Goal: Task Accomplishment & Management: Use online tool/utility

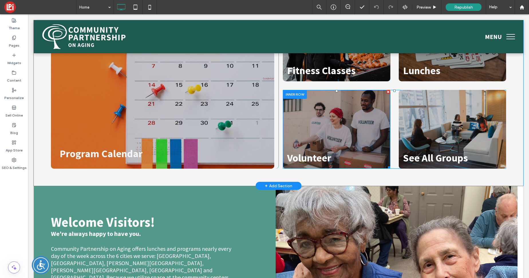
click at [300, 106] on div "Volunteer" at bounding box center [336, 129] width 107 height 79
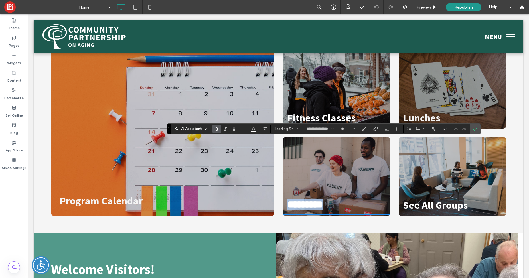
scroll to position [776, 0]
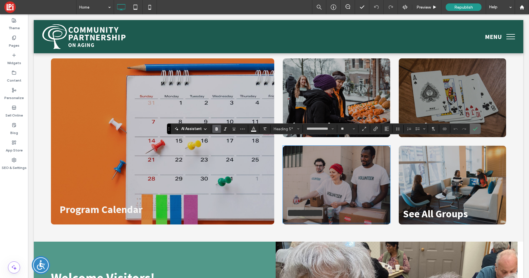
click at [475, 128] on icon "Confirm" at bounding box center [475, 129] width 5 height 5
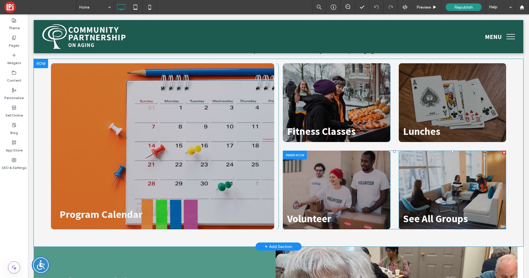
scroll to position [771, 0]
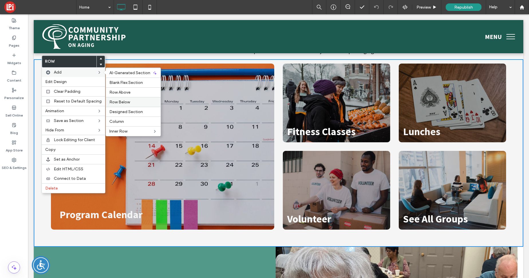
click at [119, 99] on div "Row Below" at bounding box center [133, 102] width 55 height 10
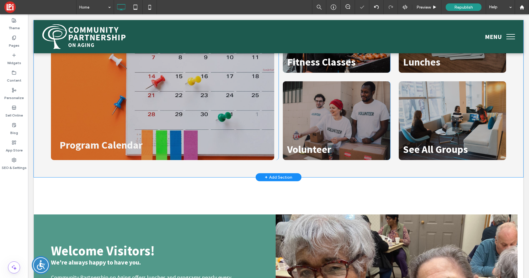
scroll to position [841, 0]
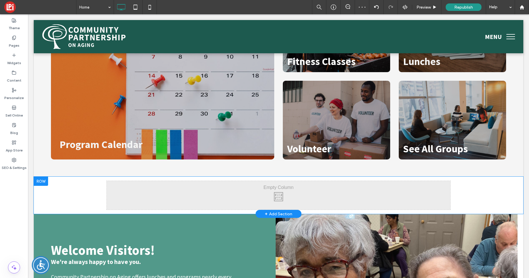
click at [61, 178] on div "Click To Paste Click To Paste Row + Add Section" at bounding box center [279, 195] width 490 height 37
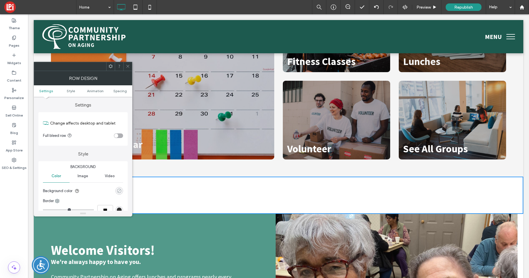
click at [120, 192] on div "rgba(0, 0, 0, 0)" at bounding box center [119, 190] width 5 height 5
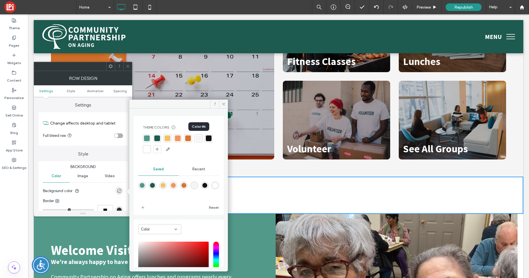
click at [199, 139] on div at bounding box center [199, 138] width 6 height 6
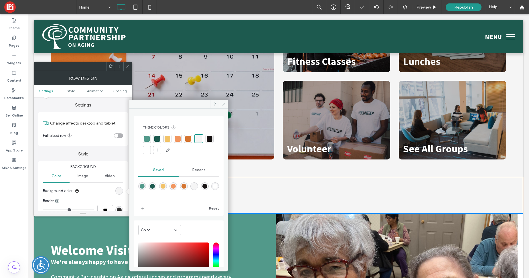
click at [225, 105] on icon at bounding box center [224, 104] width 4 height 4
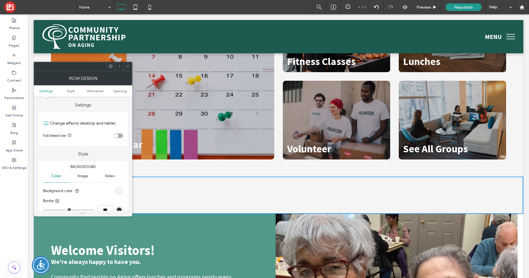
click at [127, 66] on icon at bounding box center [128, 66] width 4 height 4
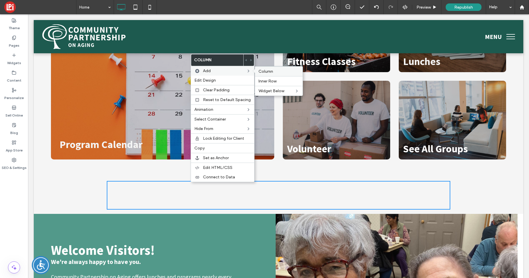
click at [281, 74] on div "Column" at bounding box center [279, 71] width 48 height 10
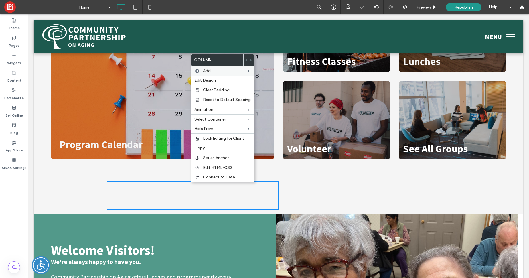
click at [161, 181] on div "Click To Paste Click To Paste" at bounding box center [193, 195] width 172 height 29
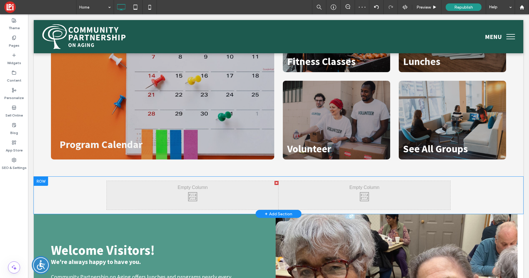
click at [67, 181] on div "Click To Paste Click To Paste Click To Paste Click To Paste Row + Add Section" at bounding box center [279, 195] width 490 height 37
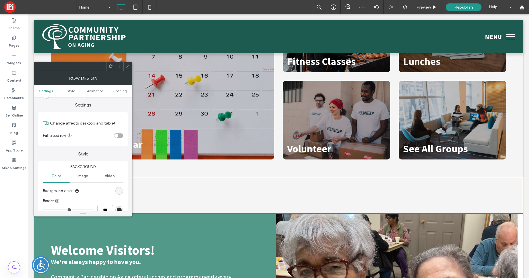
drag, startPoint x: 119, startPoint y: 137, endPoint x: 116, endPoint y: 138, distance: 2.9
click at [119, 137] on div "toggle" at bounding box center [118, 135] width 9 height 5
click at [130, 66] on div at bounding box center [127, 66] width 9 height 9
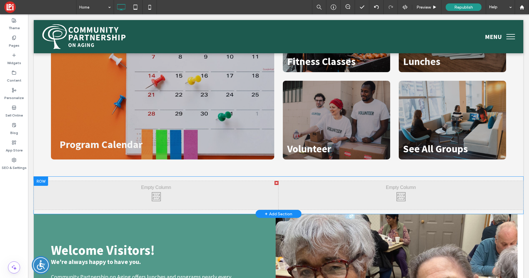
click at [39, 177] on div at bounding box center [41, 181] width 14 height 9
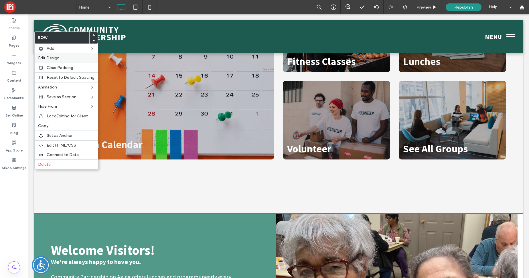
click at [58, 56] on span "Edit Design" at bounding box center [48, 58] width 21 height 5
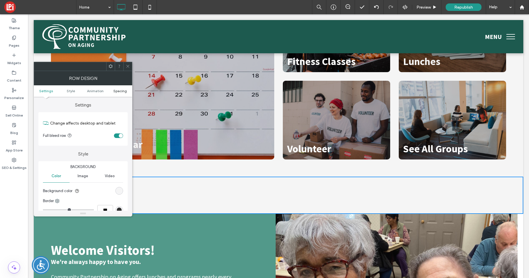
drag, startPoint x: 124, startPoint y: 90, endPoint x: 120, endPoint y: 90, distance: 4.0
click at [123, 90] on span "Spacing" at bounding box center [119, 91] width 13 height 4
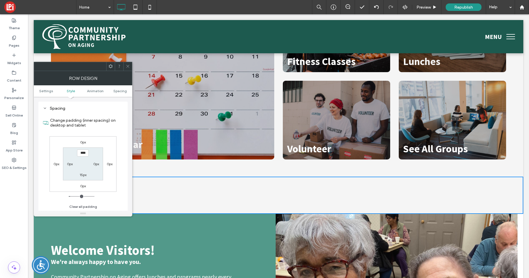
scroll to position [162, 0]
click at [69, 164] on label "0px" at bounding box center [70, 163] width 6 height 4
type input "*"
type input "**"
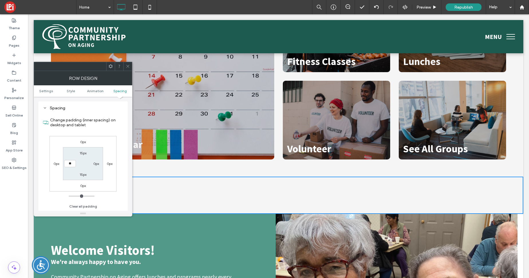
type input "****"
click at [96, 164] on label "0px" at bounding box center [96, 163] width 6 height 4
type input "*"
type input "**"
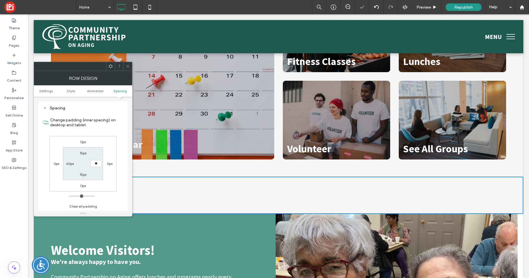
type input "****"
click at [128, 64] on icon at bounding box center [128, 66] width 4 height 4
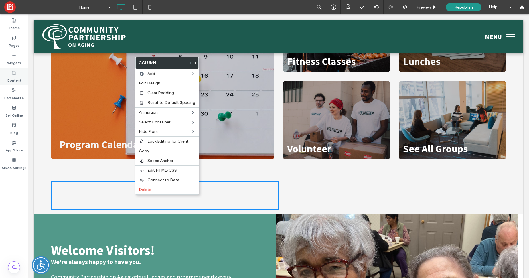
click at [15, 76] on label "Content" at bounding box center [14, 79] width 15 height 8
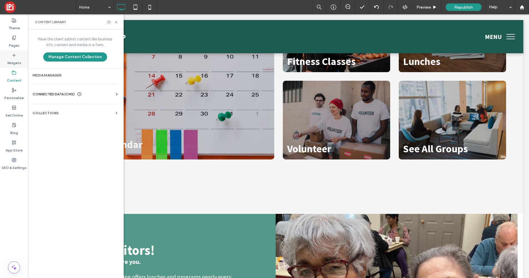
click at [12, 56] on icon at bounding box center [14, 55] width 5 height 5
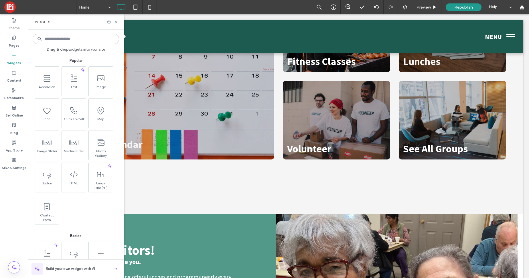
click at [78, 39] on input at bounding box center [76, 39] width 86 height 10
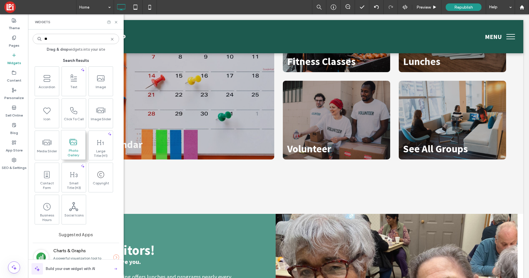
type input "**"
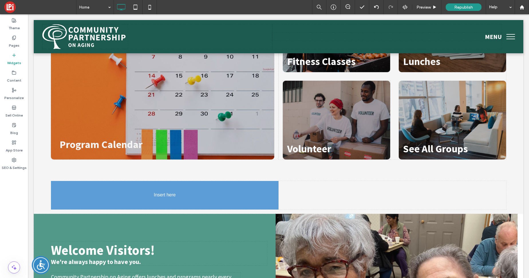
drag, startPoint x: 74, startPoint y: 146, endPoint x: 186, endPoint y: 181, distance: 117.7
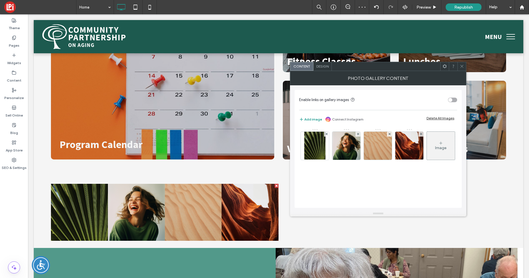
click at [448, 119] on div "Delete All Images" at bounding box center [441, 118] width 28 height 4
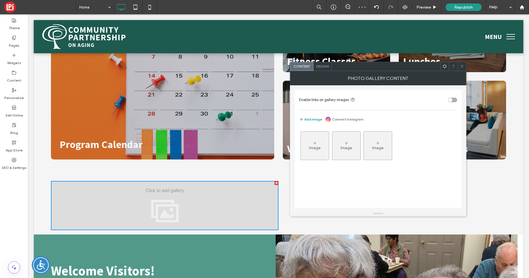
click at [322, 69] on div "Design" at bounding box center [322, 66] width 18 height 9
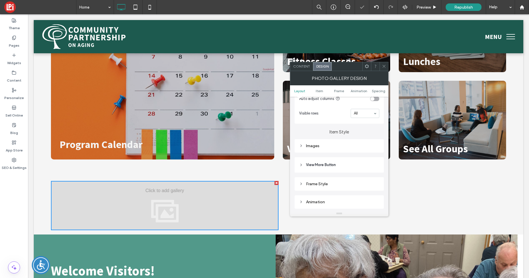
scroll to position [176, 0]
click at [303, 147] on div "Images" at bounding box center [339, 145] width 80 height 5
click at [366, 196] on input "*" at bounding box center [364, 195] width 11 height 10
type input "**"
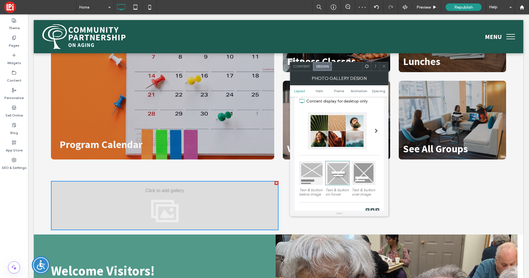
scroll to position [29, 0]
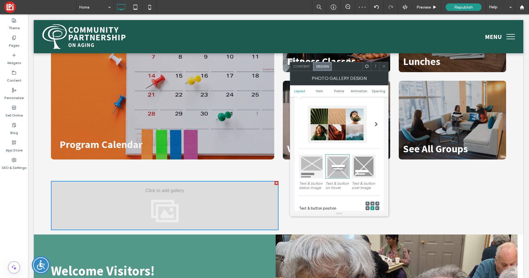
click at [366, 165] on div at bounding box center [364, 167] width 24 height 24
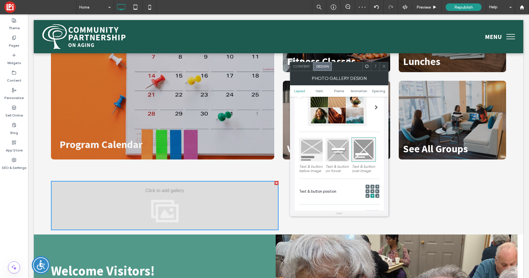
scroll to position [53, 0]
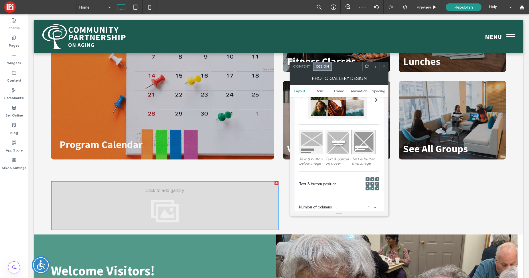
click at [368, 189] on span at bounding box center [368, 188] width 2 height 4
click at [303, 68] on div "Content" at bounding box center [301, 66] width 23 height 9
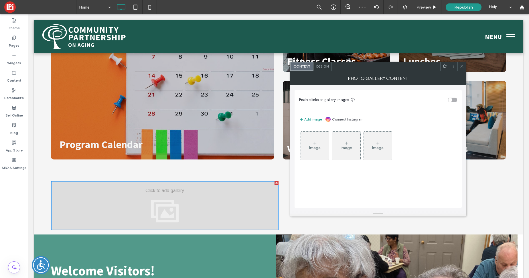
click at [321, 144] on div "Image" at bounding box center [315, 145] width 28 height 27
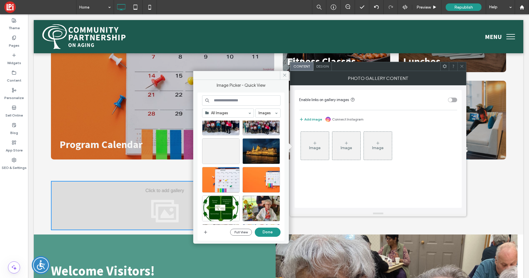
scroll to position [352, 0]
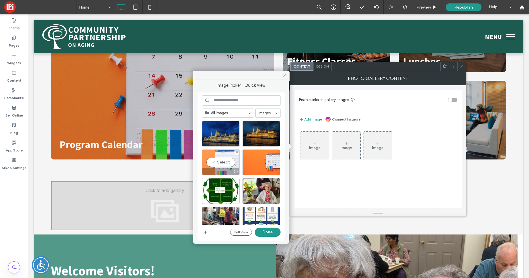
click at [226, 164] on div "Select" at bounding box center [221, 162] width 38 height 26
click at [265, 233] on button "Done" at bounding box center [268, 232] width 26 height 9
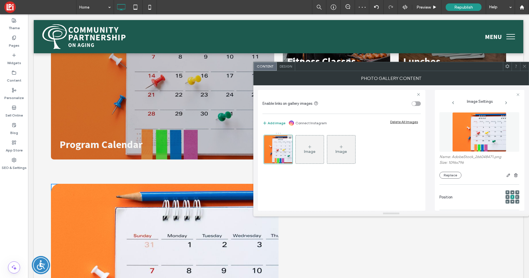
click at [290, 64] on span "Design" at bounding box center [286, 66] width 12 height 4
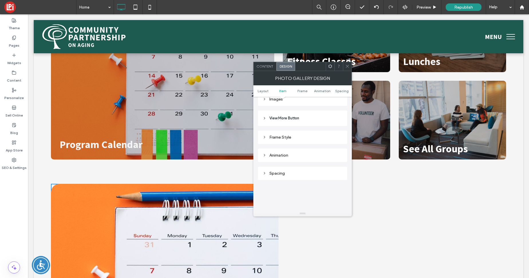
scroll to position [225, 0]
click at [261, 64] on span "Content" at bounding box center [264, 66] width 17 height 4
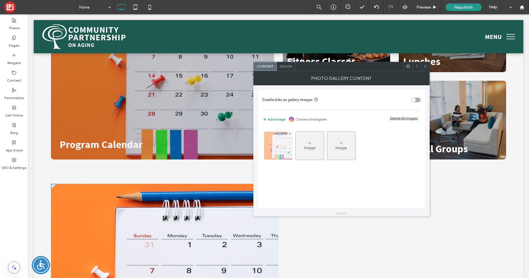
click at [280, 147] on img at bounding box center [278, 146] width 39 height 28
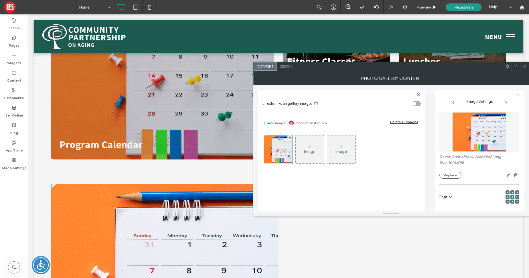
scroll to position [11, 0]
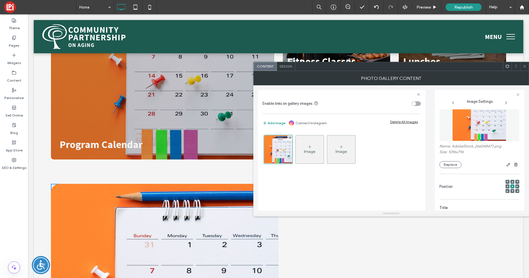
click at [412, 103] on div "toggle" at bounding box center [414, 104] width 4 height 4
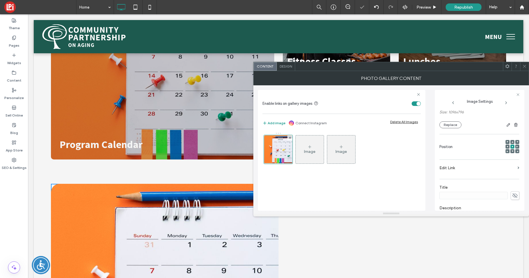
scroll to position [53, 0]
click at [454, 165] on label "Edit Link" at bounding box center [477, 165] width 76 height 11
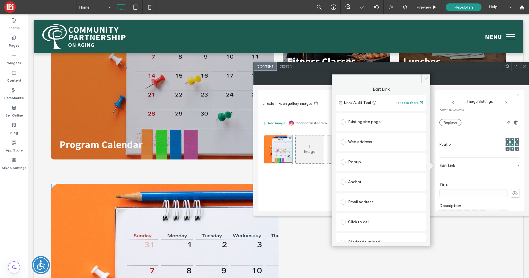
click at [345, 123] on span at bounding box center [343, 121] width 5 height 5
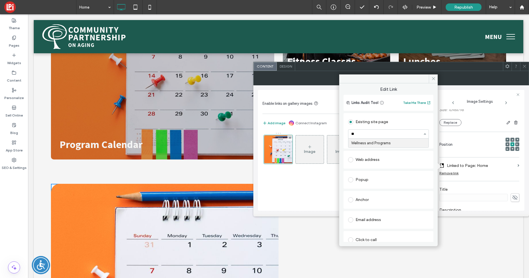
type input "*"
click at [436, 80] on span at bounding box center [433, 78] width 9 height 9
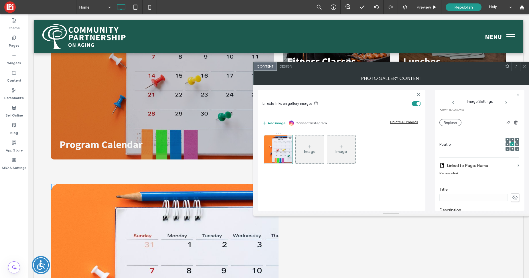
click at [524, 65] on use at bounding box center [524, 66] width 3 height 3
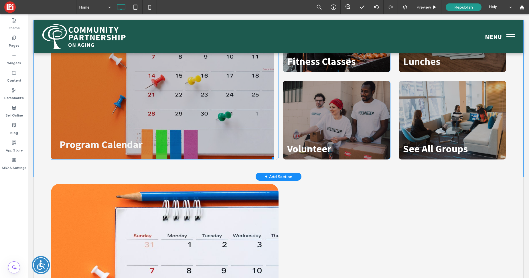
click at [127, 140] on span "Program Calendar" at bounding box center [101, 144] width 83 height 13
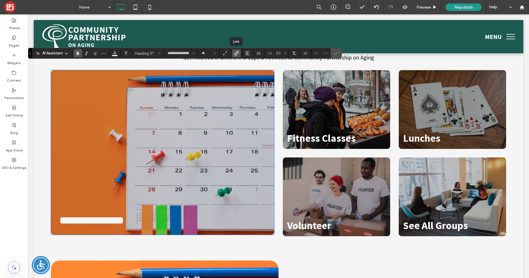
click at [235, 55] on use "Link" at bounding box center [236, 53] width 4 height 4
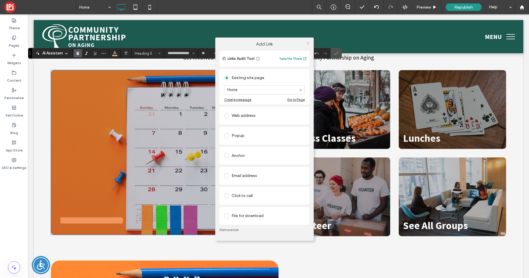
click at [308, 45] on icon at bounding box center [308, 43] width 4 height 4
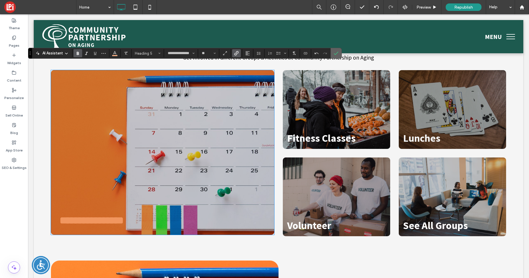
click at [340, 54] on label "Confirm" at bounding box center [336, 53] width 9 height 10
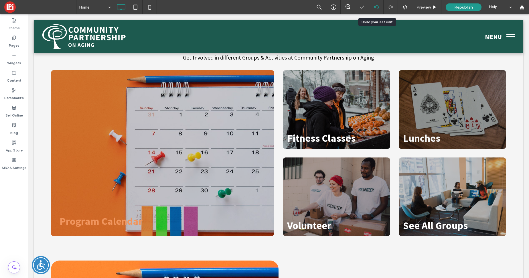
click at [378, 7] on icon at bounding box center [376, 7] width 5 height 5
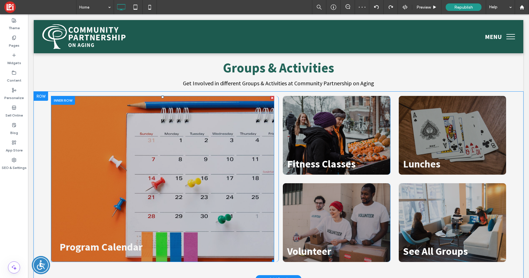
scroll to position [740, 0]
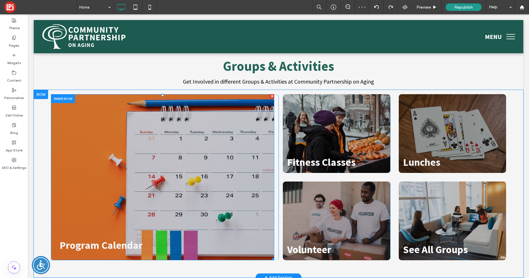
click at [110, 172] on div "Program Calendar" at bounding box center [162, 177] width 223 height 166
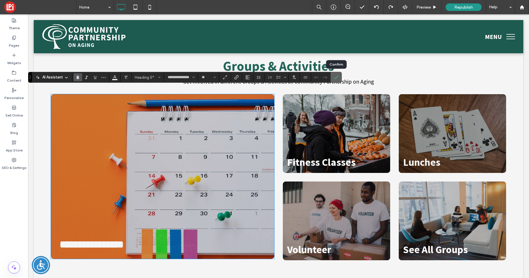
click at [337, 78] on icon "Confirm" at bounding box center [336, 77] width 5 height 5
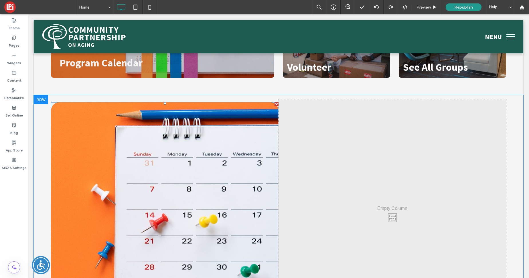
click at [196, 202] on link at bounding box center [165, 216] width 228 height 228
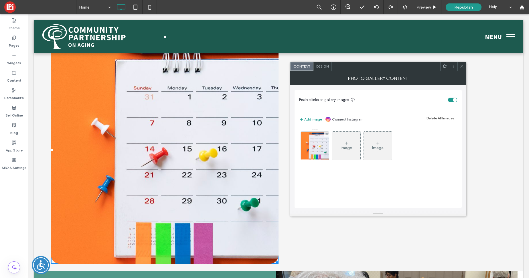
scroll to position [989, 0]
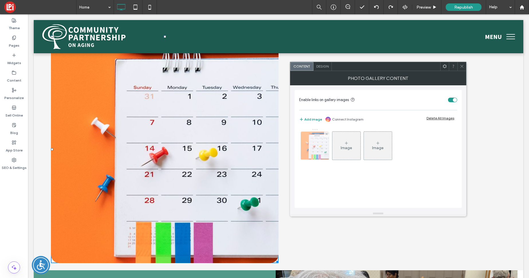
click at [305, 145] on img at bounding box center [314, 146] width 39 height 28
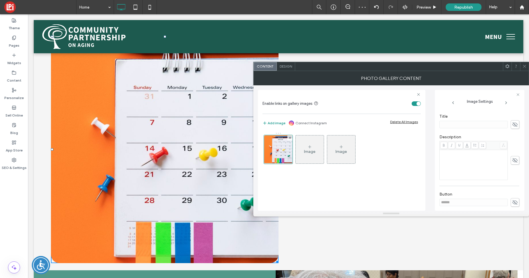
scroll to position [135, 0]
click at [514, 114] on icon at bounding box center [515, 115] width 6 height 6
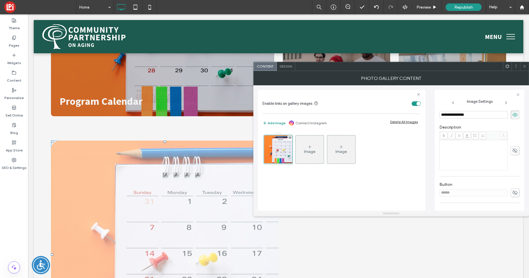
scroll to position [879, 0]
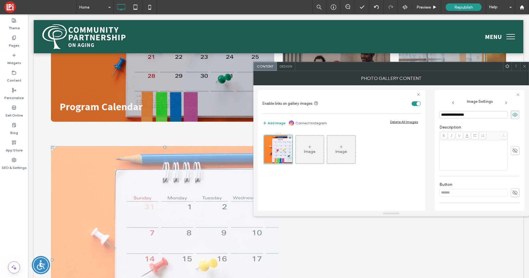
type input "**********"
click at [289, 65] on span "Design" at bounding box center [286, 66] width 12 height 4
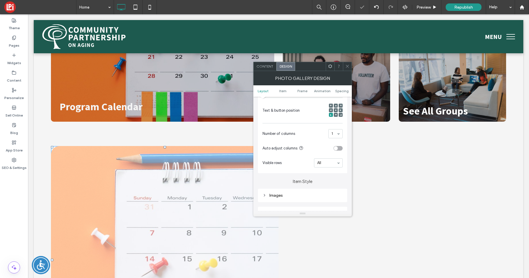
scroll to position [137, 0]
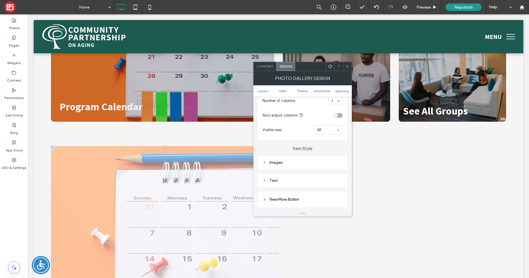
click at [269, 162] on div "Images" at bounding box center [303, 162] width 80 height 5
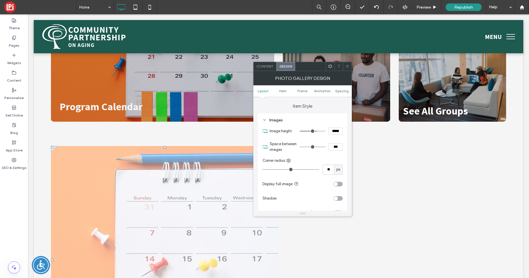
scroll to position [214, 0]
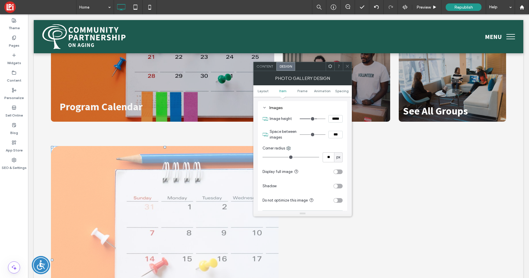
click at [337, 119] on input "*****" at bounding box center [335, 118] width 14 height 7
type input "*****"
type input "***"
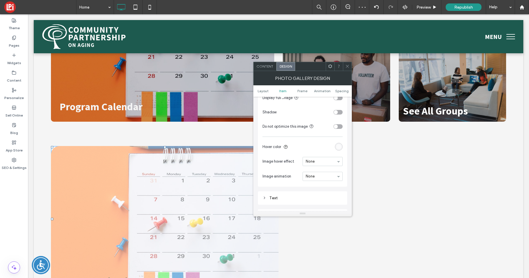
scroll to position [289, 0]
click at [337, 147] on div "rgba(255, 255, 255, 0.5)" at bounding box center [338, 145] width 5 height 5
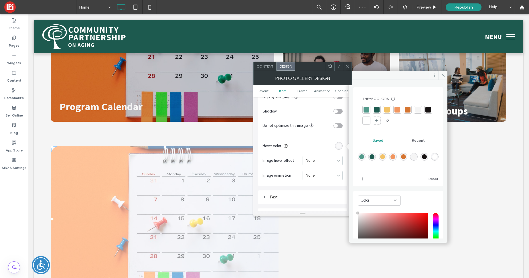
click at [425, 113] on div at bounding box center [428, 110] width 6 height 6
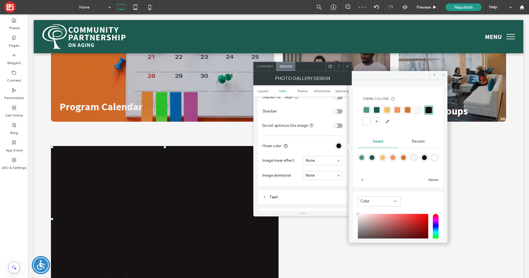
click at [445, 73] on icon at bounding box center [443, 75] width 4 height 4
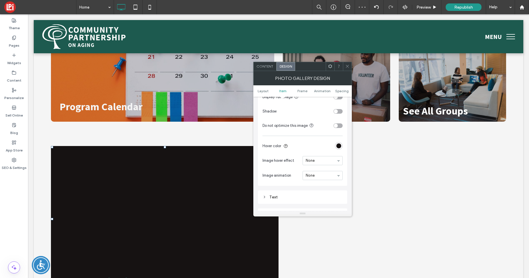
click at [340, 148] on div "rgba(22, 18, 18, 1)" at bounding box center [338, 145] width 5 height 5
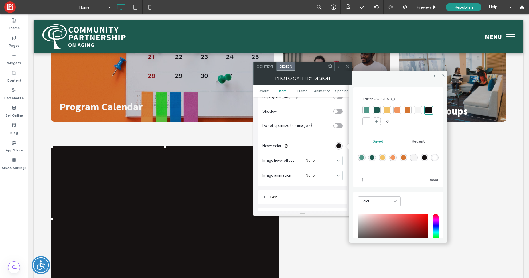
scroll to position [48, 0]
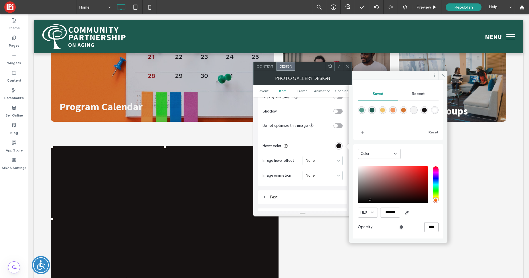
click at [427, 227] on input "****" at bounding box center [431, 227] width 14 height 10
type input "**"
type input "***"
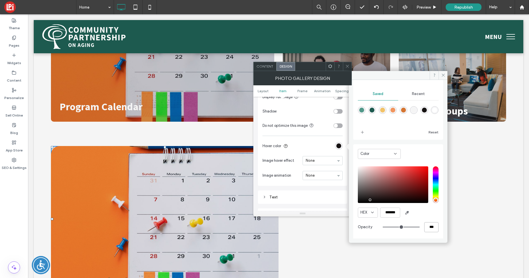
type input "*"
type input "**"
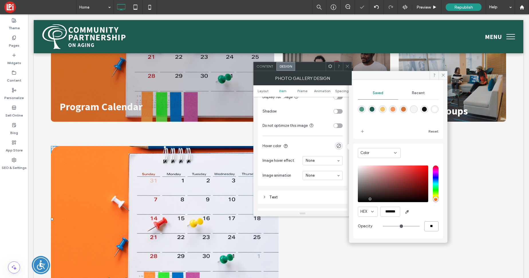
type input "**"
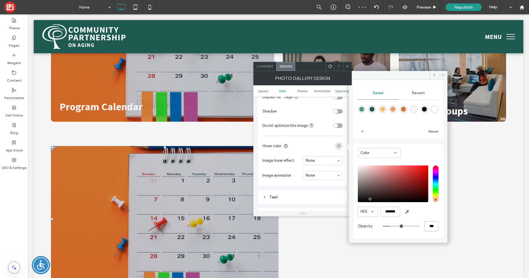
type input "***"
click at [443, 76] on icon at bounding box center [443, 75] width 4 height 4
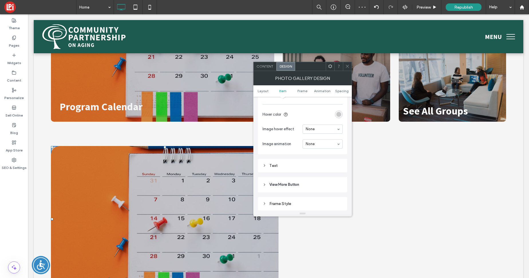
scroll to position [326, 0]
click at [269, 161] on div "Text" at bounding box center [303, 159] width 80 height 5
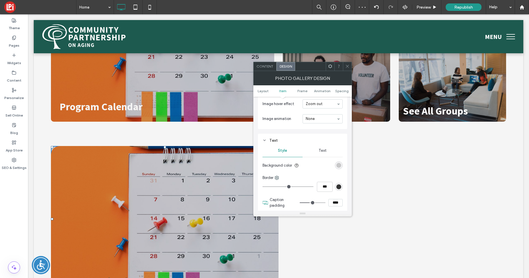
scroll to position [360, 0]
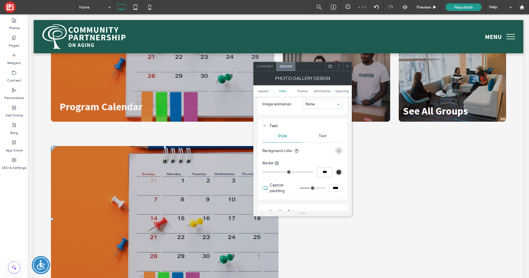
drag, startPoint x: 323, startPoint y: 138, endPoint x: 312, endPoint y: 139, distance: 11.2
click at [323, 138] on span "Text" at bounding box center [323, 136] width 8 height 5
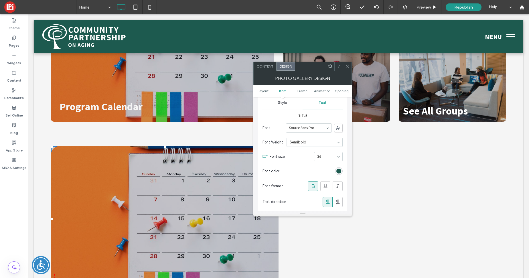
scroll to position [394, 0]
click at [338, 168] on div "rgb(29, 90, 79)" at bounding box center [338, 169] width 5 height 5
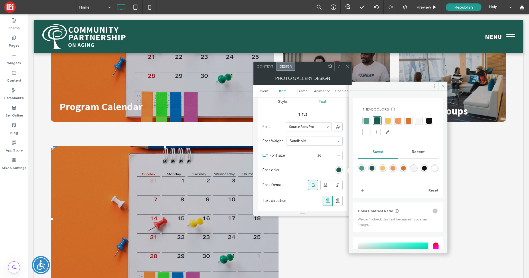
click at [369, 132] on div at bounding box center [367, 132] width 6 height 6
drag, startPoint x: 443, startPoint y: 84, endPoint x: 345, endPoint y: 117, distance: 103.3
click at [443, 84] on icon at bounding box center [443, 86] width 4 height 4
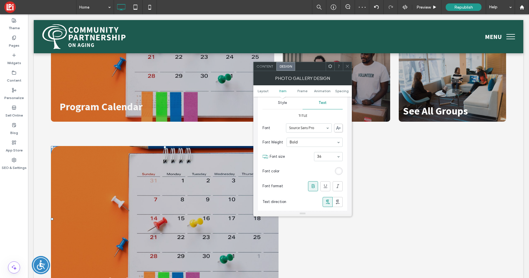
scroll to position [391, 0]
click at [285, 106] on span "Style" at bounding box center [282, 105] width 9 height 5
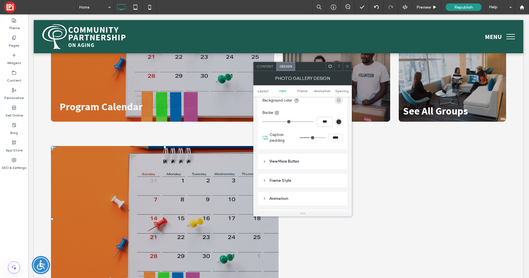
scroll to position [409, 0]
drag, startPoint x: 335, startPoint y: 140, endPoint x: 335, endPoint y: 146, distance: 5.7
click at [335, 140] on input "****" at bounding box center [335, 139] width 14 height 7
type input "****"
type input "**"
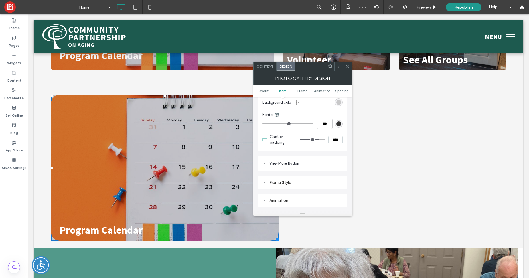
scroll to position [921, 0]
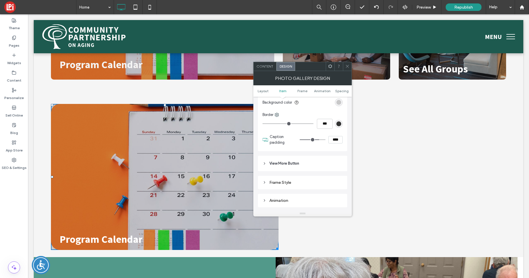
click at [346, 64] on icon at bounding box center [347, 66] width 4 height 4
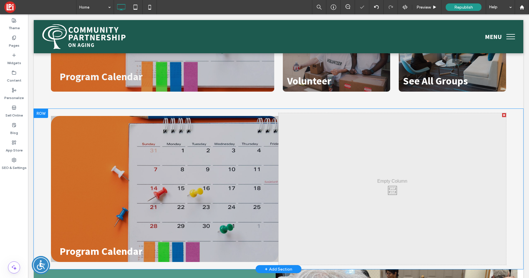
scroll to position [908, 0]
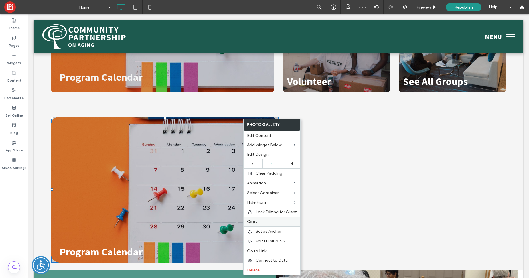
click at [259, 222] on label "Copy" at bounding box center [272, 221] width 50 height 5
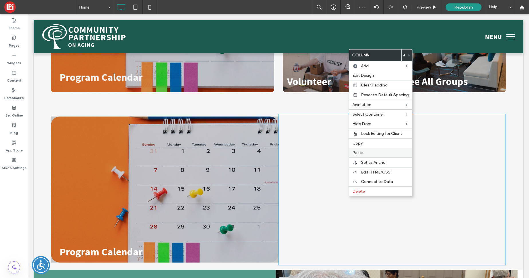
click at [368, 155] on label "Paste" at bounding box center [380, 152] width 56 height 5
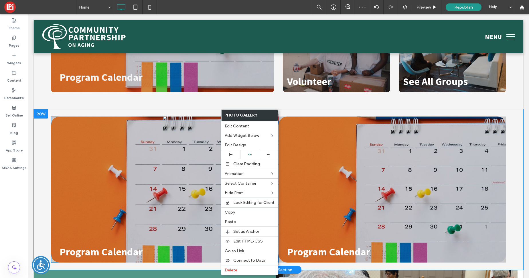
scroll to position [908, 0]
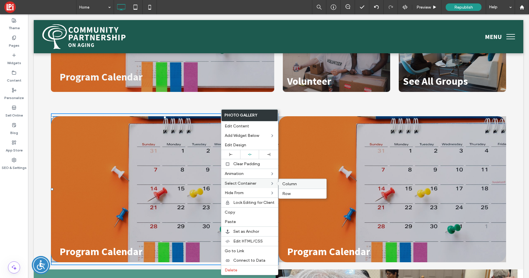
drag, startPoint x: 287, startPoint y: 183, endPoint x: 256, endPoint y: 168, distance: 34.6
click at [287, 183] on span "Column" at bounding box center [289, 183] width 15 height 5
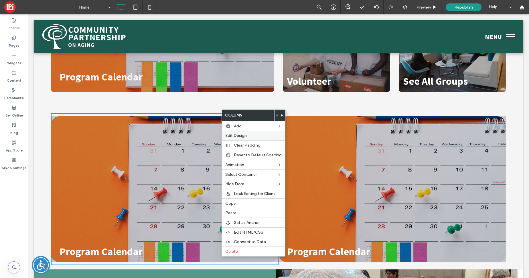
click at [233, 135] on span "Edit Design" at bounding box center [235, 135] width 21 height 5
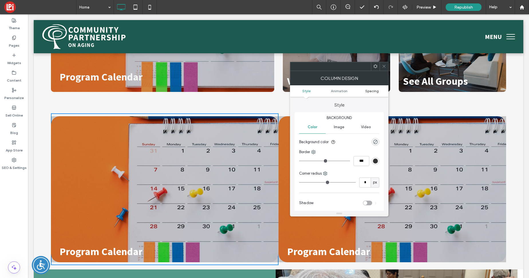
click at [372, 91] on span "Spacing" at bounding box center [371, 91] width 13 height 4
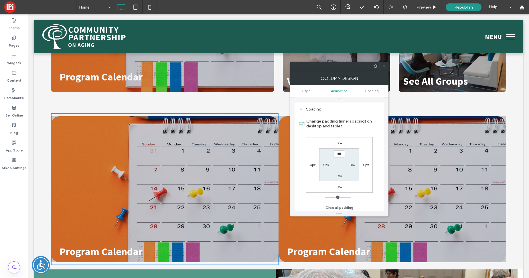
scroll to position [134, 0]
click at [352, 163] on label "0px" at bounding box center [353, 163] width 6 height 4
type input "**"
type input "****"
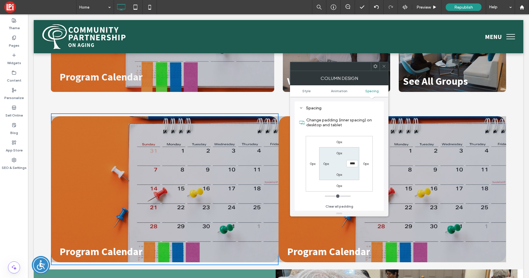
click at [326, 163] on label "0px" at bounding box center [326, 163] width 6 height 4
type input "*"
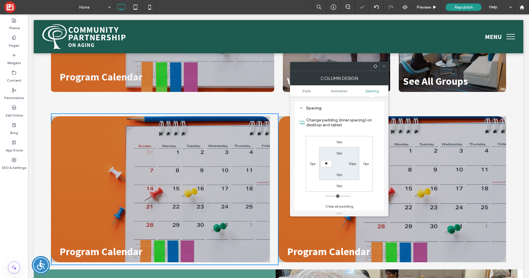
type input "**"
type input "****"
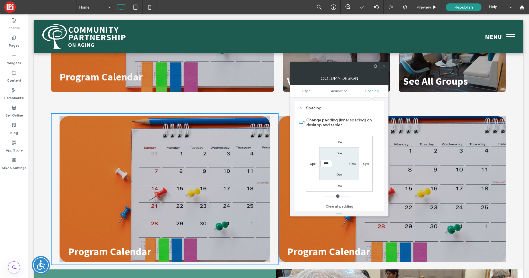
click at [339, 155] on label "0px" at bounding box center [339, 153] width 6 height 4
type input "*"
type input "**"
type input "****"
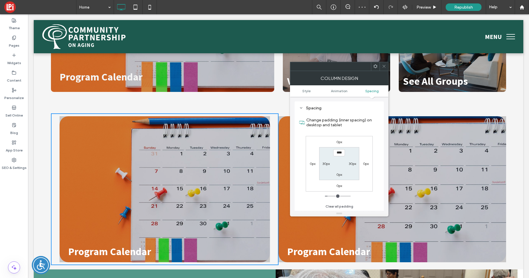
click at [338, 175] on label "0px" at bounding box center [339, 174] width 6 height 4
type input "*"
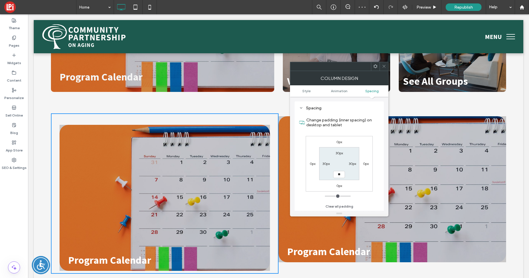
type input "**"
type input "****"
drag, startPoint x: 385, startPoint y: 65, endPoint x: 296, endPoint y: 99, distance: 94.8
click at [385, 65] on icon at bounding box center [384, 66] width 4 height 4
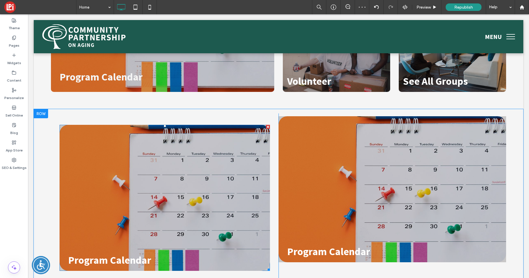
click at [237, 150] on link at bounding box center [164, 198] width 223 height 155
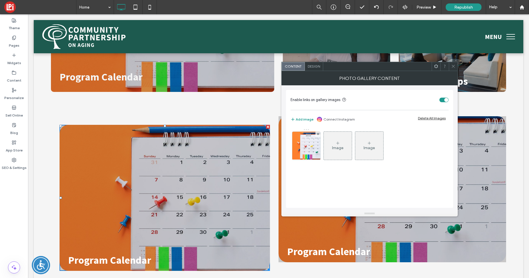
click at [317, 66] on span "Design" at bounding box center [314, 66] width 12 height 4
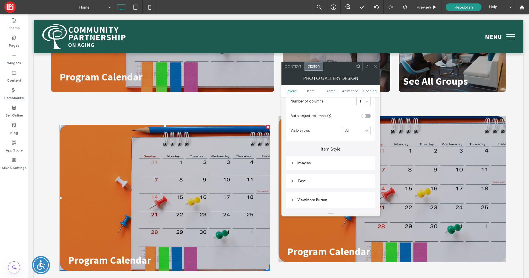
scroll to position [179, 0]
click at [293, 144] on icon at bounding box center [293, 143] width 4 height 4
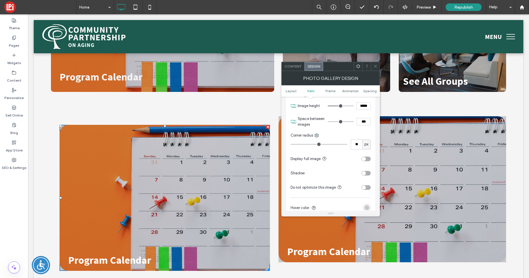
scroll to position [247, 0]
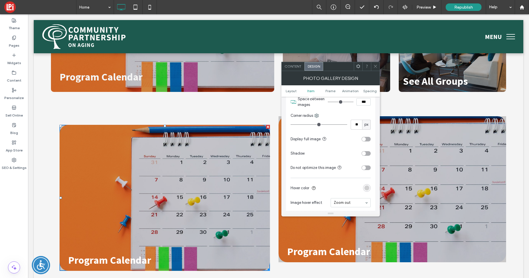
click at [365, 188] on div "rgba(22, 18, 18, 0.2)" at bounding box center [366, 188] width 5 height 5
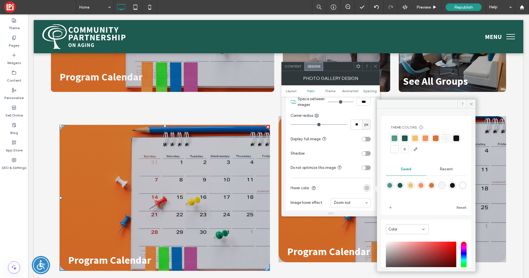
click at [443, 167] on span "Recent" at bounding box center [446, 169] width 13 height 5
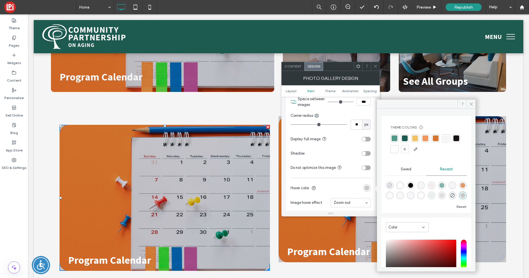
click at [391, 185] on icon "rgba(0, 0, 0, 0)" at bounding box center [389, 185] width 5 height 5
type input "*******"
type input "*"
type input "**"
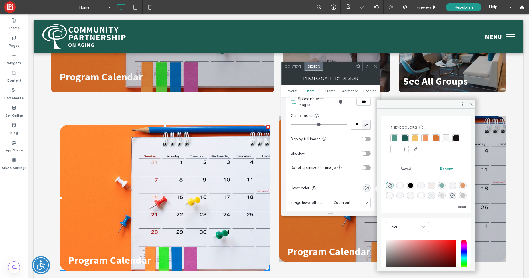
drag, startPoint x: 471, startPoint y: 105, endPoint x: 291, endPoint y: 72, distance: 182.3
click at [470, 105] on icon at bounding box center [471, 104] width 4 height 4
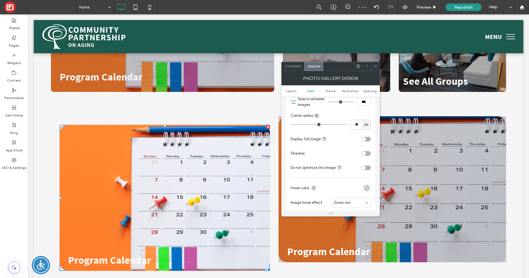
click at [289, 65] on span "Content" at bounding box center [293, 66] width 17 height 4
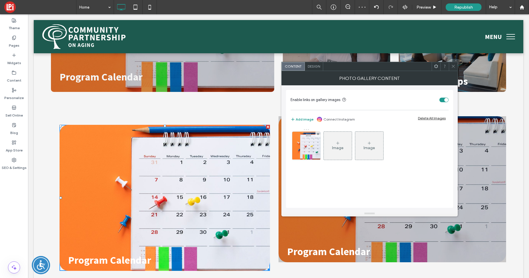
drag, startPoint x: 301, startPoint y: 139, endPoint x: 296, endPoint y: 138, distance: 4.7
click at [301, 139] on img at bounding box center [306, 146] width 39 height 28
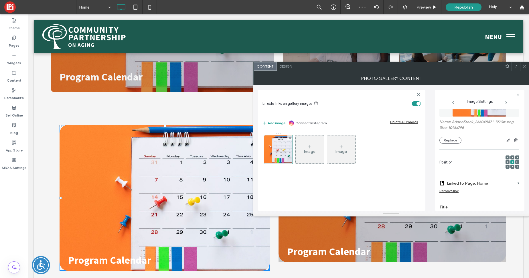
scroll to position [27, 0]
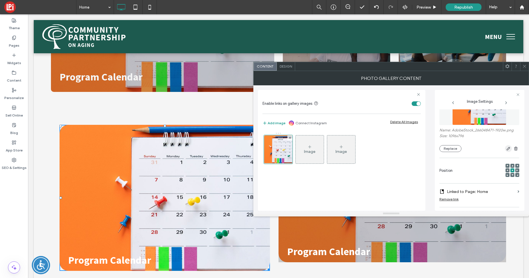
click at [507, 148] on use "button" at bounding box center [508, 148] width 3 height 3
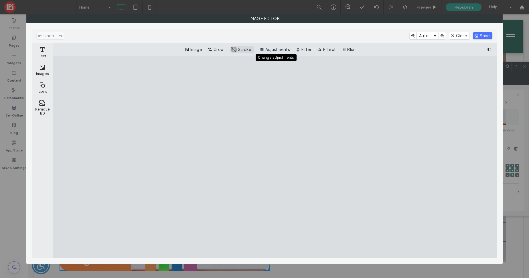
click at [277, 49] on button "Adjustments" at bounding box center [276, 49] width 34 height 7
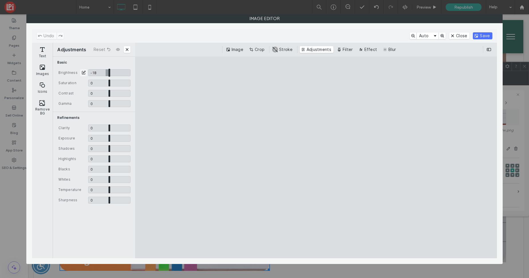
drag, startPoint x: 111, startPoint y: 72, endPoint x: 106, endPoint y: 71, distance: 4.9
click at [106, 71] on input "CE.SDK" at bounding box center [109, 72] width 42 height 7
type input "*****"
drag, startPoint x: 486, startPoint y: 34, endPoint x: 474, endPoint y: 36, distance: 12.5
click at [486, 34] on button "Save" at bounding box center [482, 35] width 19 height 7
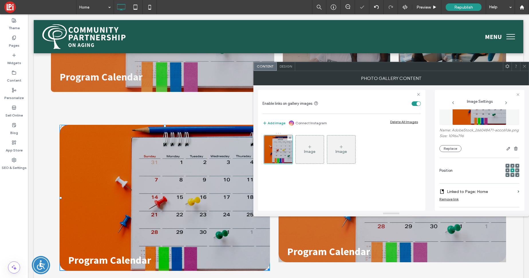
click at [525, 66] on icon at bounding box center [524, 66] width 4 height 4
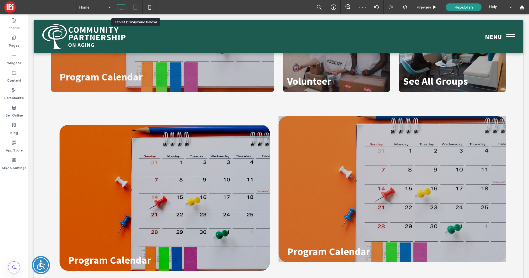
click at [137, 6] on icon at bounding box center [135, 6] width 11 height 11
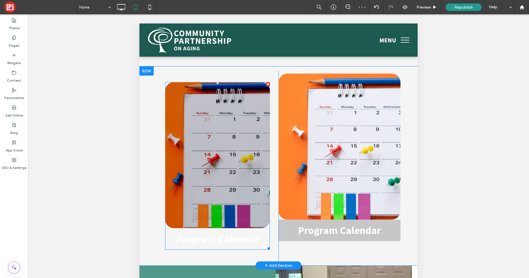
scroll to position [1110, 0]
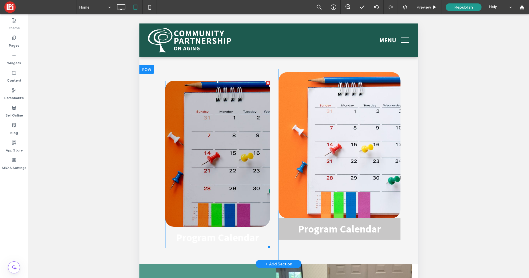
click at [210, 141] on link at bounding box center [217, 153] width 111 height 155
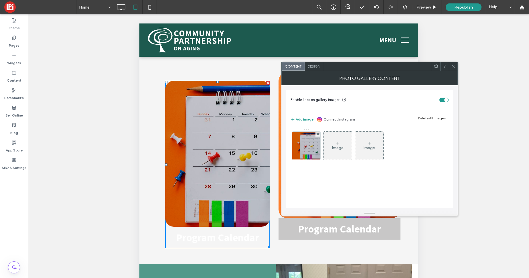
click at [313, 68] on span "Design" at bounding box center [314, 66] width 12 height 4
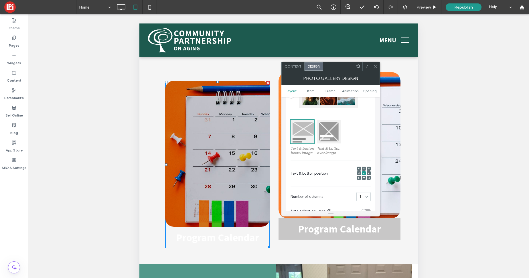
scroll to position [75, 0]
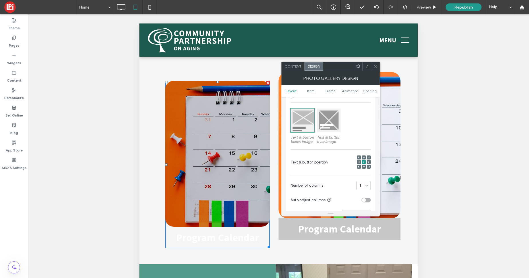
click at [328, 127] on div at bounding box center [329, 120] width 24 height 24
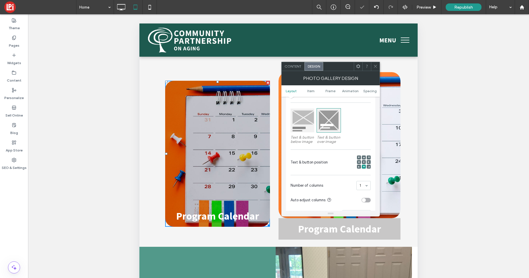
click at [376, 64] on icon at bounding box center [375, 66] width 4 height 4
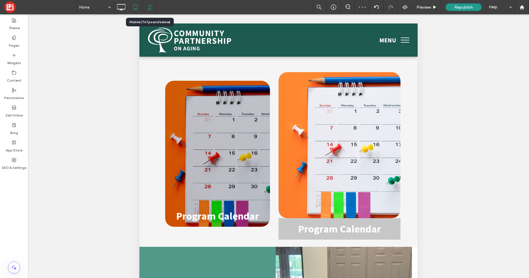
click at [151, 6] on icon at bounding box center [149, 6] width 11 height 11
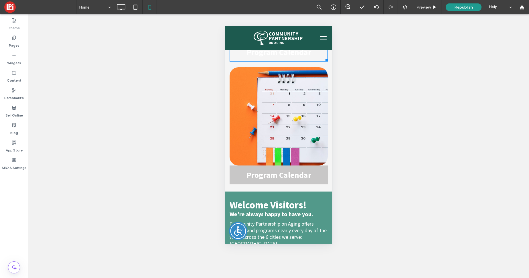
scroll to position [1243, 0]
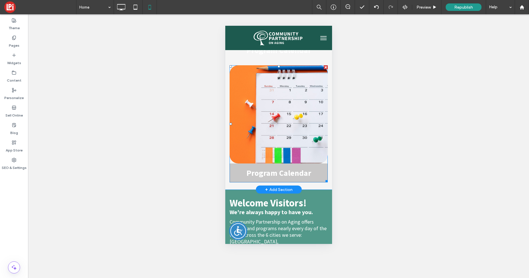
click at [254, 132] on link at bounding box center [278, 114] width 104 height 104
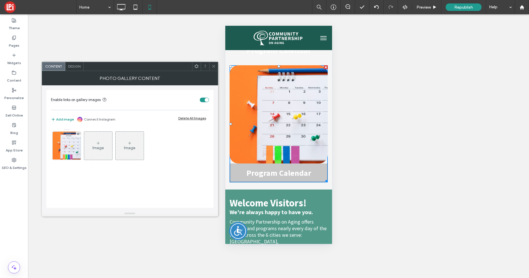
click at [73, 66] on span "Design" at bounding box center [74, 66] width 12 height 4
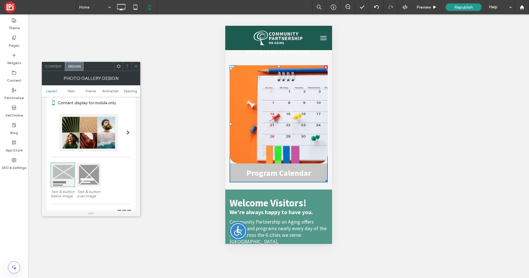
scroll to position [39, 0]
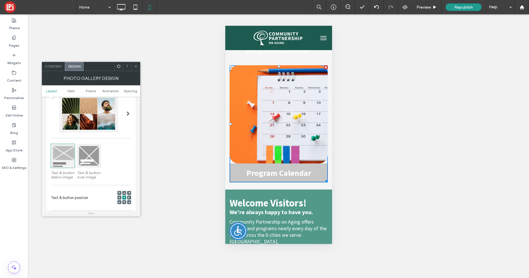
click at [86, 152] on div at bounding box center [89, 156] width 24 height 24
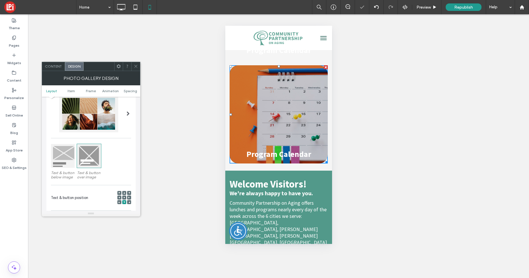
click at [135, 66] on icon at bounding box center [136, 66] width 4 height 4
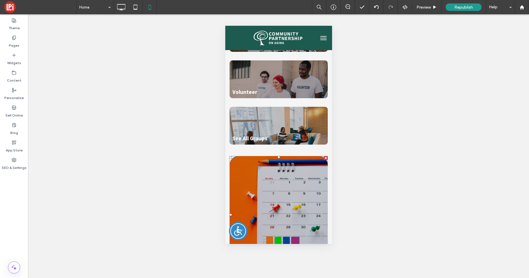
scroll to position [1026, 0]
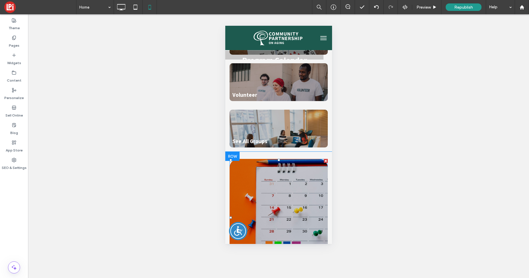
drag, startPoint x: 255, startPoint y: 163, endPoint x: 445, endPoint y: 160, distance: 189.5
click at [255, 163] on link at bounding box center [278, 208] width 104 height 104
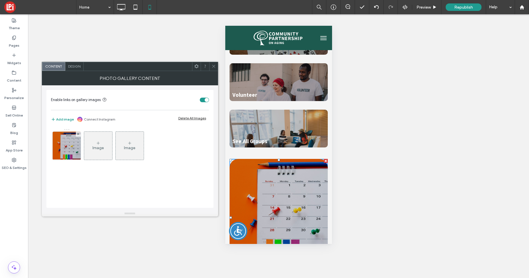
click at [77, 65] on span "Design" at bounding box center [74, 66] width 12 height 4
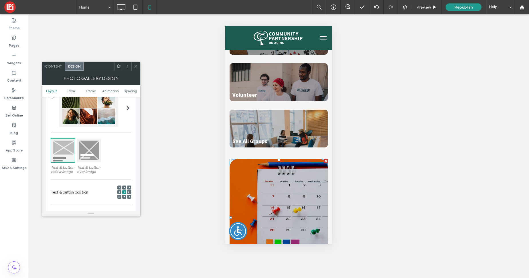
scroll to position [53, 0]
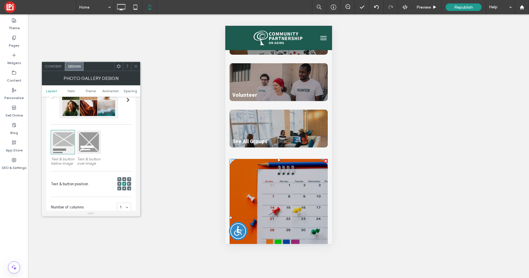
click at [90, 151] on div at bounding box center [89, 142] width 24 height 24
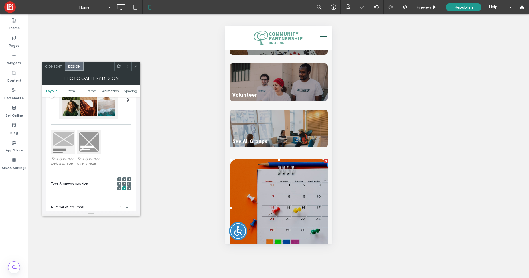
click at [136, 66] on use at bounding box center [135, 66] width 3 height 3
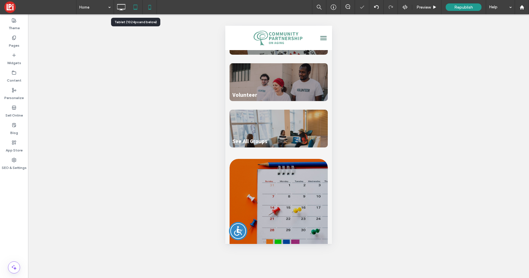
click at [135, 5] on icon at bounding box center [135, 6] width 11 height 11
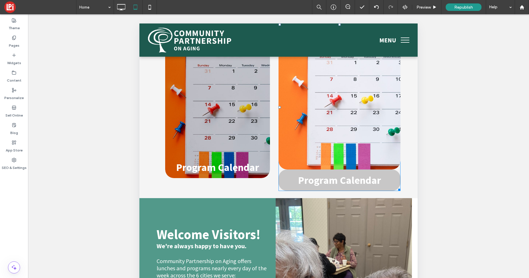
scroll to position [1159, 0]
click at [117, 5] on use at bounding box center [121, 7] width 8 height 6
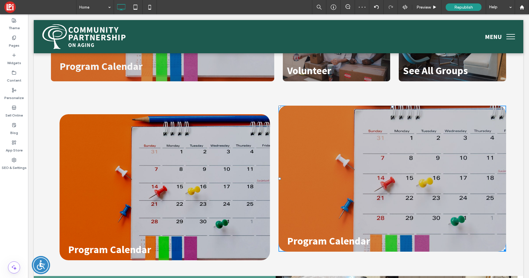
scroll to position [919, 0]
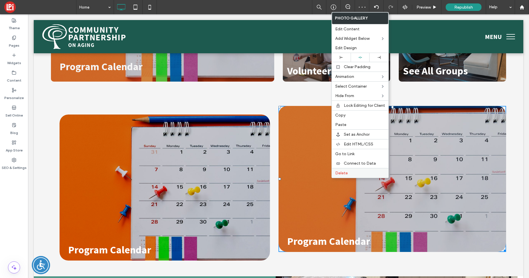
click at [338, 171] on span "Delete" at bounding box center [341, 173] width 13 height 5
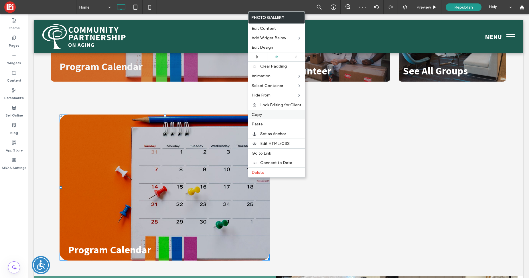
click at [255, 116] on span "Copy" at bounding box center [257, 114] width 10 height 5
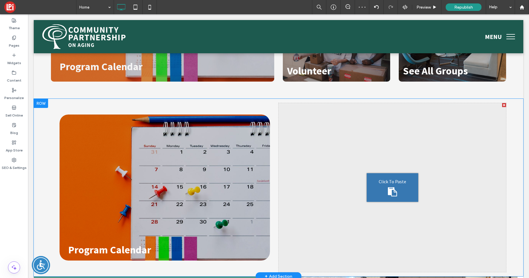
click at [359, 167] on div "Click To Paste" at bounding box center [393, 187] width 228 height 169
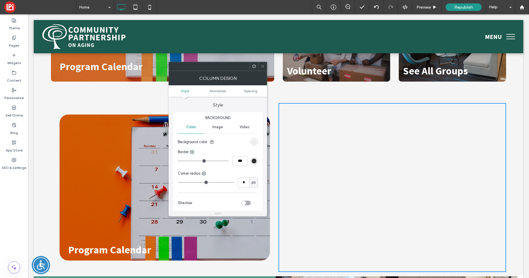
drag, startPoint x: 262, startPoint y: 64, endPoint x: 275, endPoint y: 99, distance: 37.2
click at [262, 64] on icon at bounding box center [263, 66] width 4 height 4
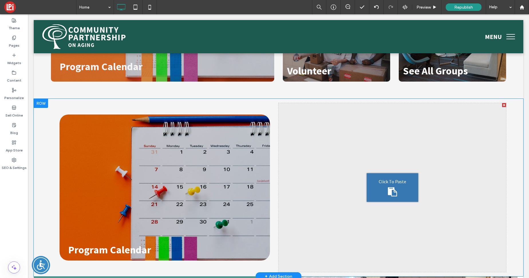
click at [401, 178] on div "Click To Paste" at bounding box center [393, 187] width 52 height 29
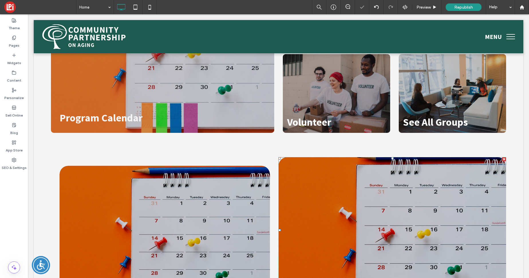
scroll to position [861, 0]
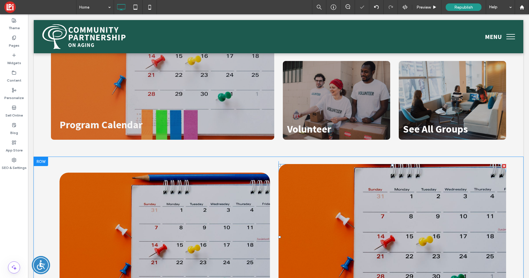
click at [398, 192] on link at bounding box center [392, 237] width 241 height 155
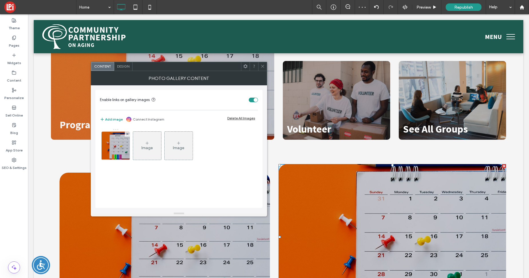
click at [122, 67] on span "Design" at bounding box center [123, 66] width 12 height 4
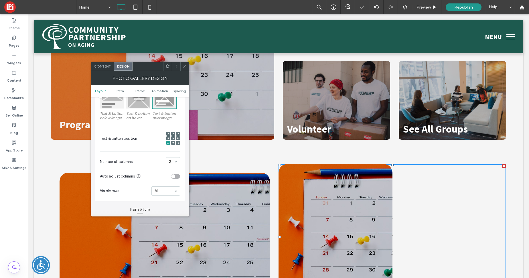
scroll to position [165, 0]
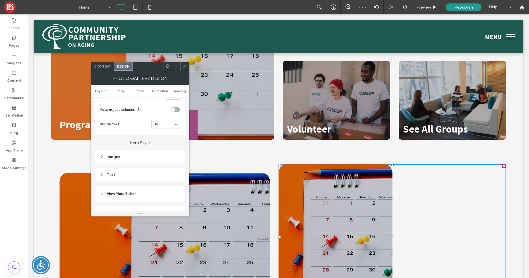
click at [103, 157] on icon at bounding box center [102, 157] width 4 height 4
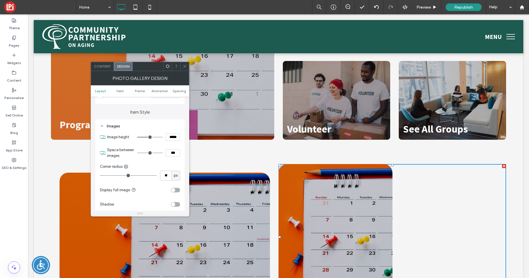
drag, startPoint x: 171, startPoint y: 153, endPoint x: 170, endPoint y: 161, distance: 8.9
click at [171, 153] on input "***" at bounding box center [173, 152] width 14 height 7
type input "****"
type input "**"
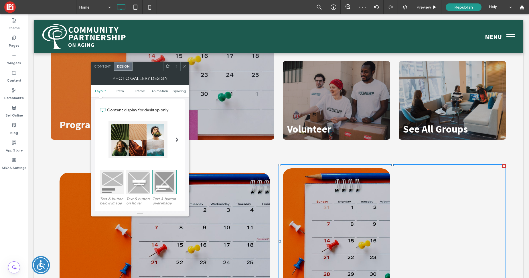
scroll to position [0, 0]
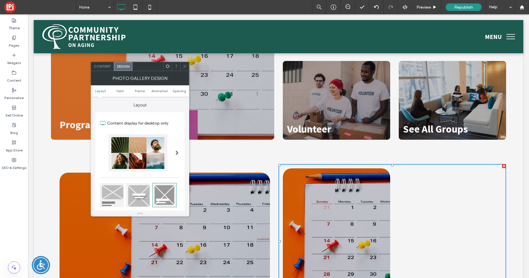
click at [107, 68] on span "Content" at bounding box center [102, 66] width 17 height 4
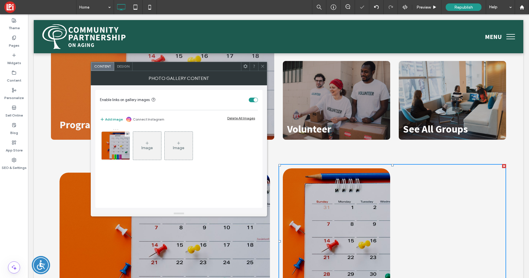
click at [120, 154] on img at bounding box center [115, 146] width 39 height 28
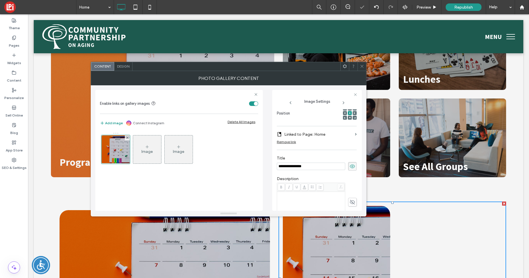
scroll to position [826, 0]
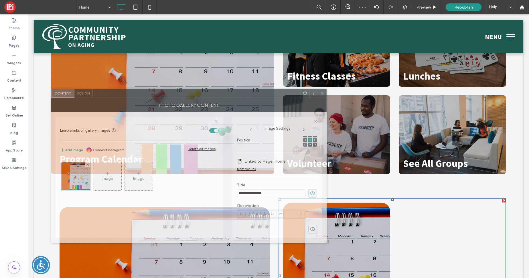
drag, startPoint x: 288, startPoint y: 68, endPoint x: 249, endPoint y: 94, distance: 47.8
click at [249, 94] on div at bounding box center [197, 93] width 208 height 9
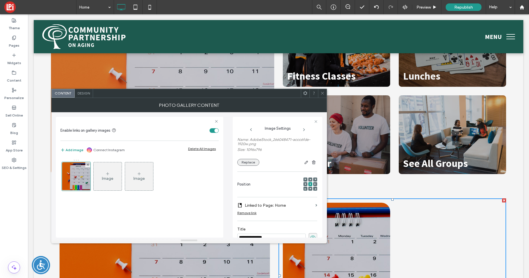
scroll to position [42, 0]
click at [248, 164] on button "Replace" at bounding box center [248, 164] width 22 height 7
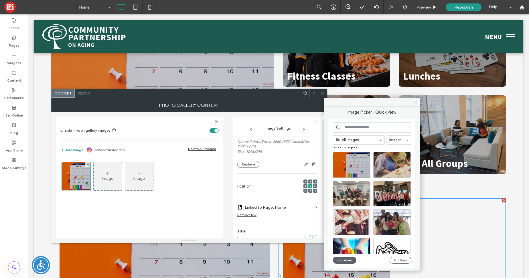
scroll to position [0, 0]
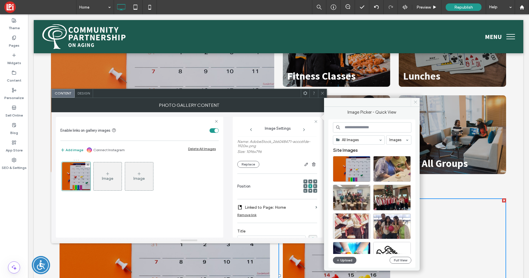
drag, startPoint x: 376, startPoint y: 85, endPoint x: 415, endPoint y: 102, distance: 42.6
click at [415, 102] on icon at bounding box center [415, 102] width 4 height 4
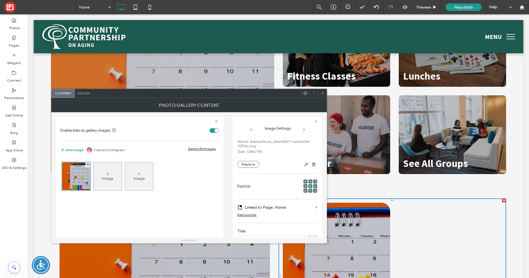
click at [323, 92] on use at bounding box center [322, 93] width 3 height 3
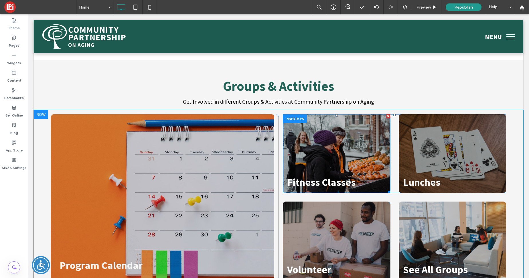
scroll to position [721, 0]
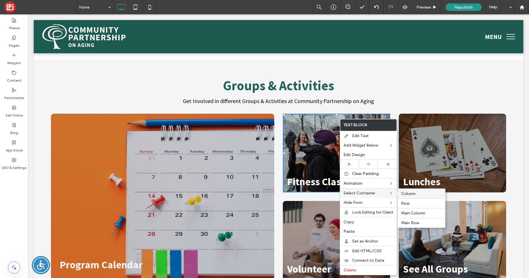
drag, startPoint x: 407, startPoint y: 193, endPoint x: 375, endPoint y: 179, distance: 34.7
click at [407, 193] on span "Column" at bounding box center [408, 193] width 15 height 5
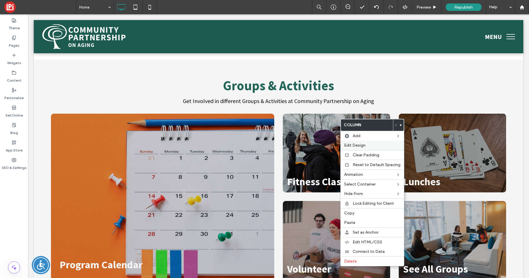
click at [371, 146] on label "Edit Design" at bounding box center [372, 145] width 56 height 5
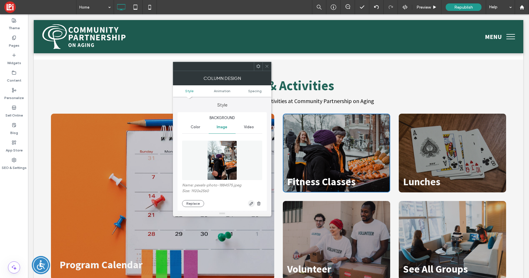
click at [251, 206] on span "button" at bounding box center [251, 203] width 7 height 7
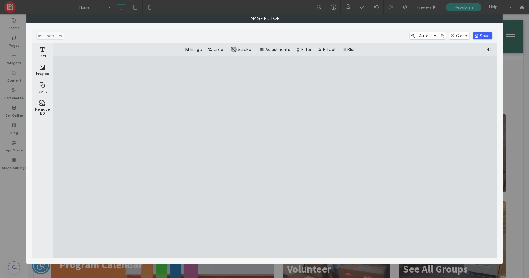
click at [480, 36] on button "Save" at bounding box center [482, 35] width 19 height 7
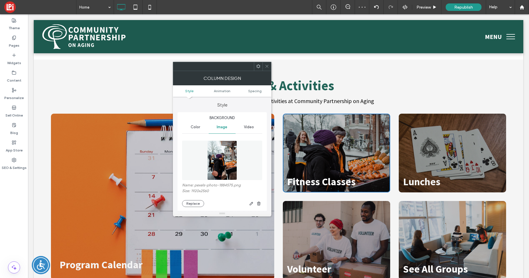
click at [268, 64] on icon at bounding box center [267, 66] width 4 height 4
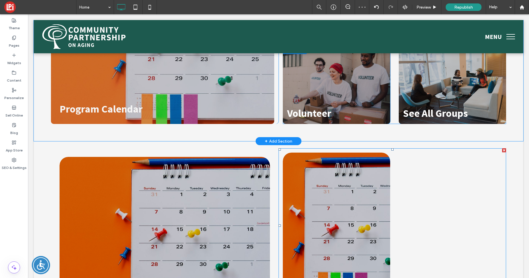
scroll to position [896, 0]
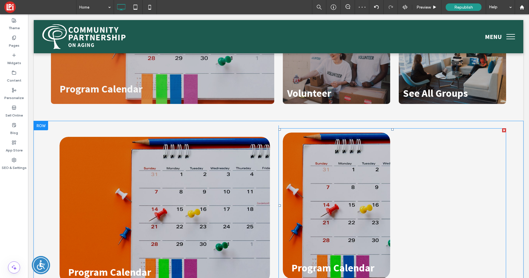
click at [323, 183] on link at bounding box center [337, 205] width 114 height 155
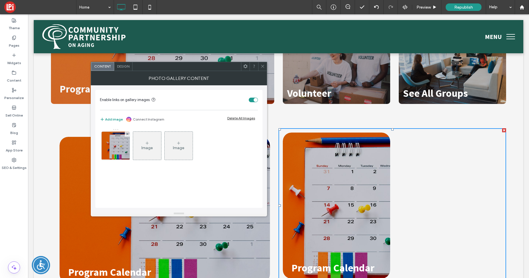
drag, startPoint x: 121, startPoint y: 144, endPoint x: 192, endPoint y: 144, distance: 71.6
click at [121, 144] on img at bounding box center [115, 146] width 39 height 28
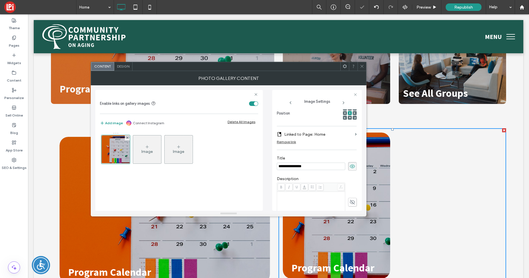
scroll to position [29, 0]
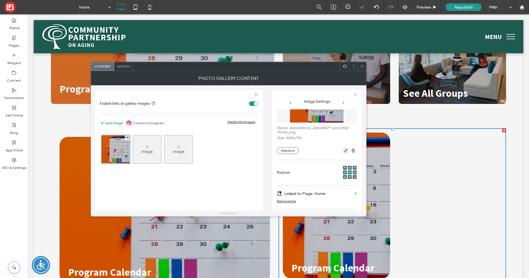
click at [344, 151] on icon "button" at bounding box center [346, 150] width 5 height 5
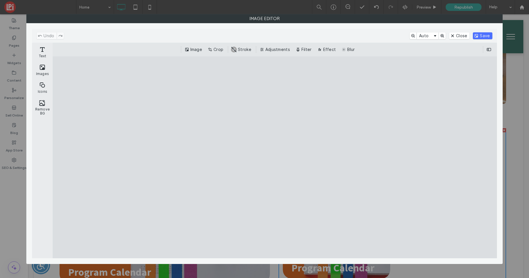
drag, startPoint x: 464, startPoint y: 36, endPoint x: 451, endPoint y: 84, distance: 50.3
click at [464, 36] on button "Close" at bounding box center [459, 35] width 20 height 7
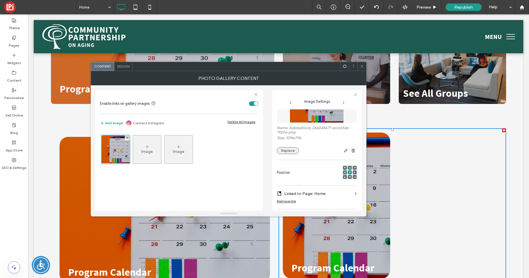
click at [282, 150] on button "Replace" at bounding box center [288, 150] width 22 height 7
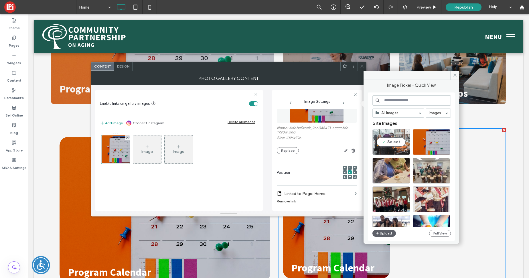
click at [387, 143] on div "Select" at bounding box center [391, 142] width 38 height 26
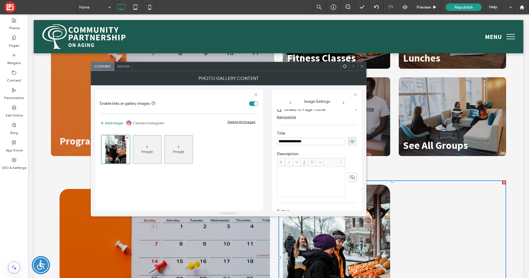
scroll to position [110, 0]
drag, startPoint x: 314, startPoint y: 140, endPoint x: 268, endPoint y: 138, distance: 45.6
click at [268, 138] on div "**********" at bounding box center [228, 147] width 267 height 125
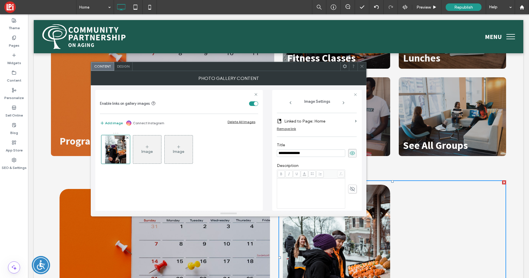
type input "**********"
click at [298, 120] on label "Linked to Page: Home" at bounding box center [318, 121] width 68 height 11
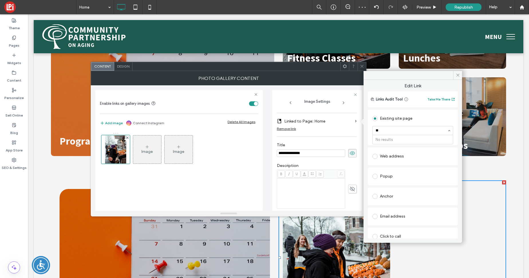
type input "*"
type input "***"
click at [418, 122] on div "Existing site page" at bounding box center [412, 118] width 81 height 9
drag, startPoint x: 457, startPoint y: 77, endPoint x: 345, endPoint y: 56, distance: 114.4
click at [457, 77] on icon at bounding box center [458, 75] width 4 height 4
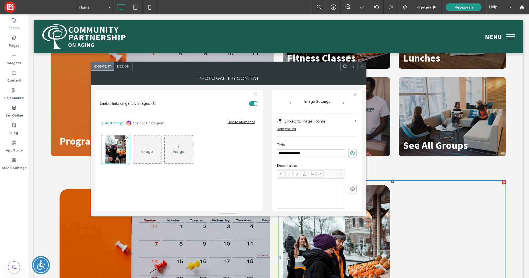
click at [363, 64] on icon at bounding box center [362, 66] width 4 height 4
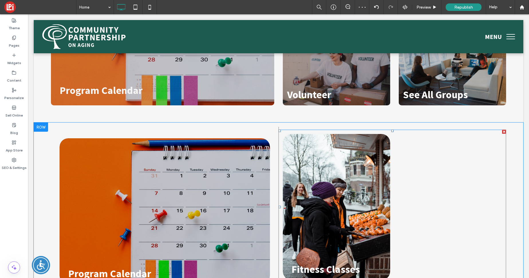
scroll to position [915, 0]
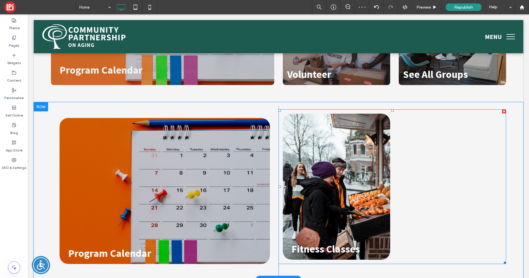
click at [347, 192] on link at bounding box center [337, 186] width 114 height 155
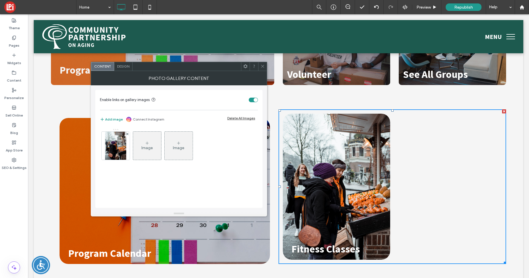
click at [118, 66] on span "Design" at bounding box center [123, 66] width 12 height 4
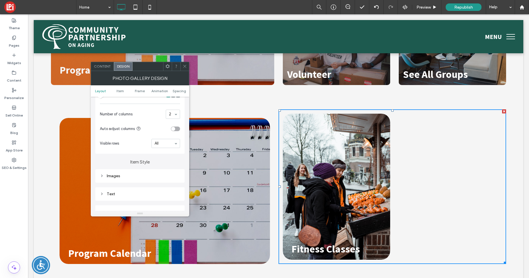
scroll to position [146, 0]
click at [114, 179] on div "Images" at bounding box center [139, 175] width 89 height 13
click at [114, 178] on div "Images" at bounding box center [140, 176] width 80 height 8
click at [172, 188] on input "*****" at bounding box center [173, 186] width 14 height 7
type input "*****"
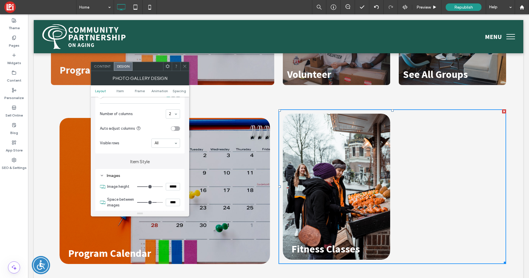
type input "***"
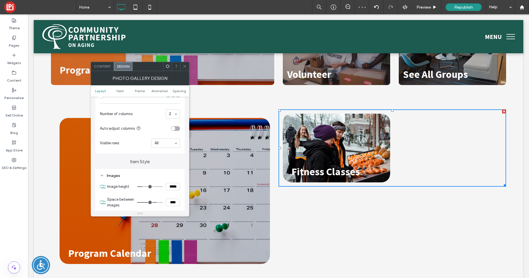
drag, startPoint x: 184, startPoint y: 64, endPoint x: 189, endPoint y: 75, distance: 12.1
click at [184, 64] on icon at bounding box center [185, 66] width 4 height 4
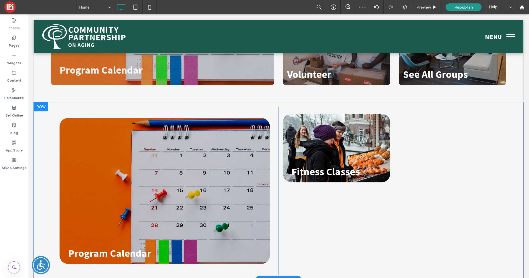
click at [297, 231] on div "Click To Paste Fitness Classes Button" at bounding box center [393, 190] width 228 height 169
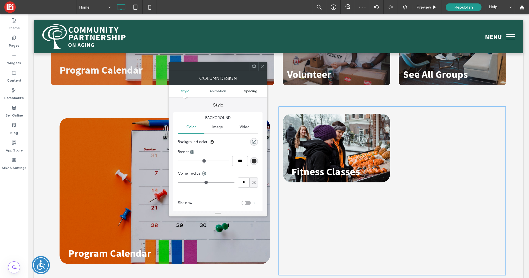
click at [246, 90] on span "Spacing" at bounding box center [250, 91] width 13 height 4
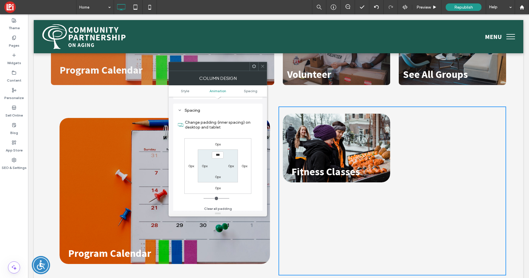
scroll to position [134, 0]
click at [204, 163] on label "0px" at bounding box center [205, 163] width 6 height 4
type input "**"
type input "****"
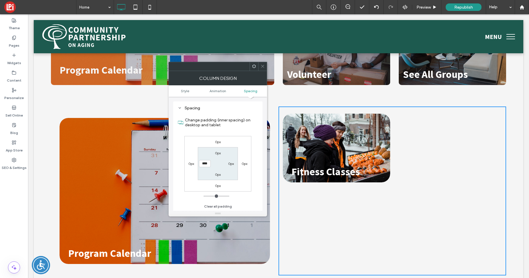
click at [218, 153] on label "0px" at bounding box center [218, 153] width 6 height 4
type input "*"
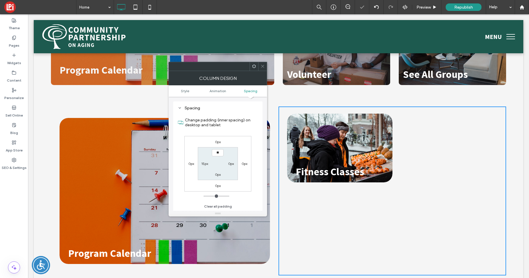
type input "**"
type input "****"
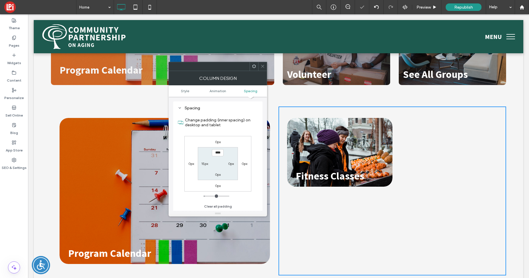
click at [231, 163] on label "0px" at bounding box center [231, 163] width 6 height 4
type input "*"
type input "**"
type input "****"
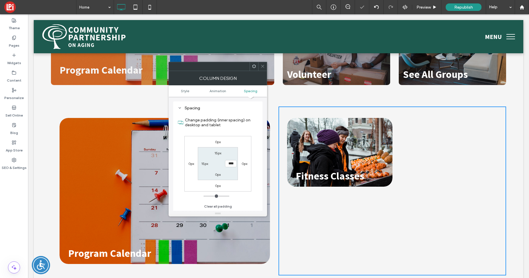
click at [220, 175] on label "0px" at bounding box center [218, 174] width 6 height 4
type input "*"
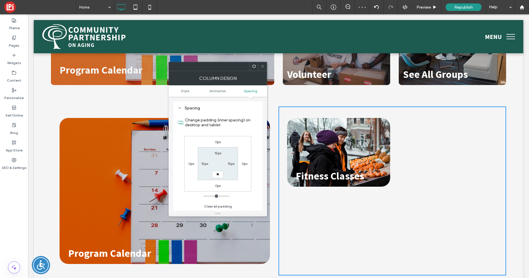
type input "**"
type input "****"
click at [262, 64] on span at bounding box center [263, 66] width 4 height 9
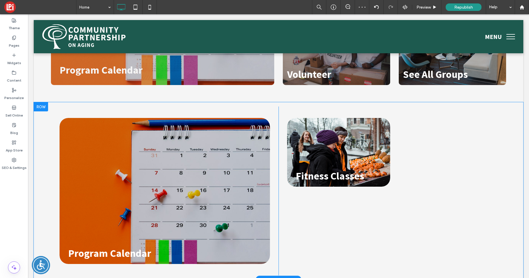
click at [274, 124] on div "Program Calendar Button Click To Paste" at bounding box center [165, 190] width 228 height 169
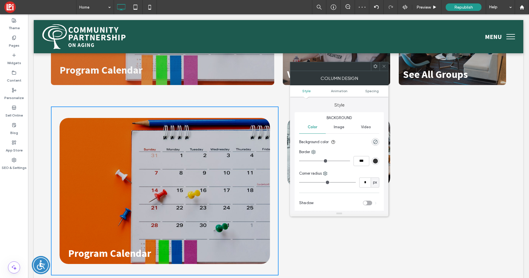
drag, startPoint x: 375, startPoint y: 92, endPoint x: 372, endPoint y: 115, distance: 23.6
click at [375, 92] on span "Spacing" at bounding box center [371, 91] width 13 height 4
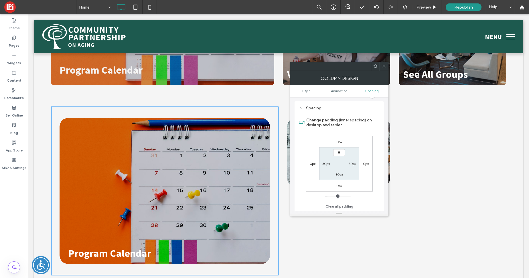
type input "****"
click at [339, 176] on label "30px" at bounding box center [339, 174] width 7 height 4
type input "**"
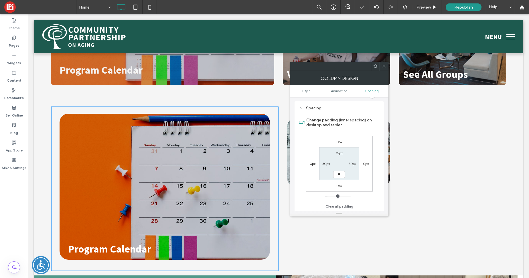
type input "**"
type input "****"
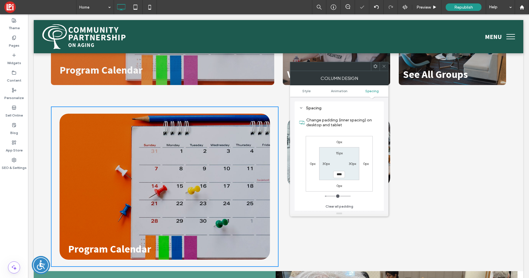
click at [352, 165] on label "30px" at bounding box center [352, 163] width 7 height 4
type input "**"
type input "****"
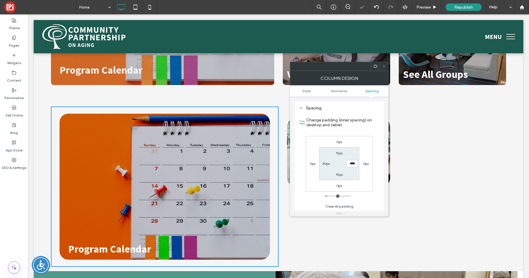
click at [324, 164] on label "30px" at bounding box center [325, 163] width 7 height 4
type input "**"
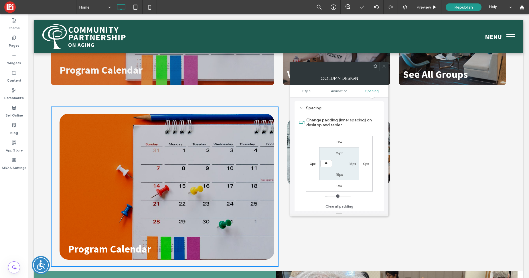
type input "**"
type input "****"
click at [341, 159] on section "15px 15px 15px ****" at bounding box center [339, 163] width 40 height 33
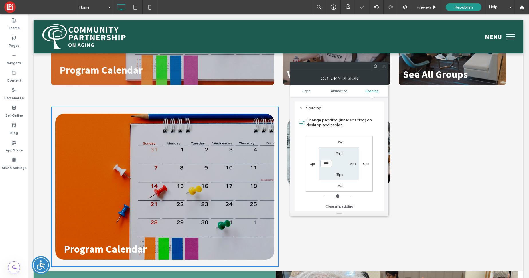
click at [383, 67] on use at bounding box center [383, 66] width 3 height 3
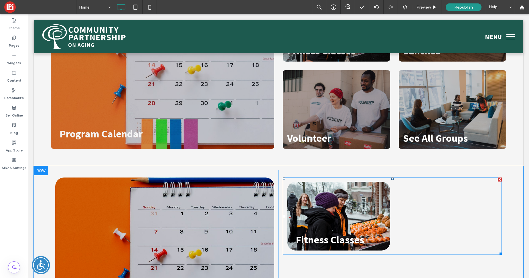
scroll to position [855, 0]
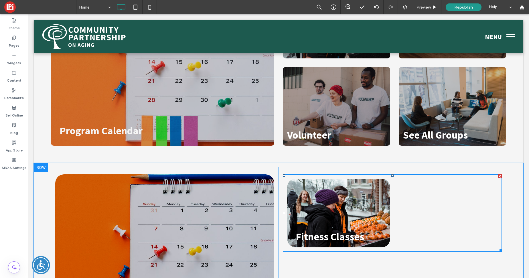
click at [368, 208] on link at bounding box center [338, 213] width 109 height 73
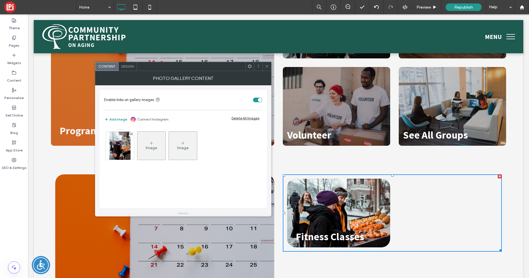
click at [142, 143] on div "Image" at bounding box center [151, 145] width 28 height 27
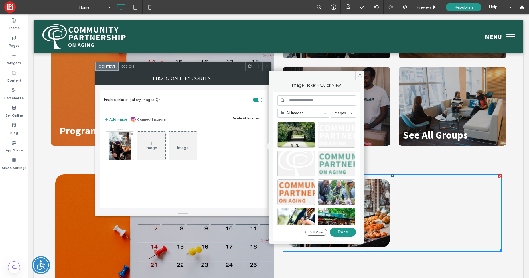
scroll to position [609, 0]
click at [305, 104] on input at bounding box center [316, 100] width 78 height 10
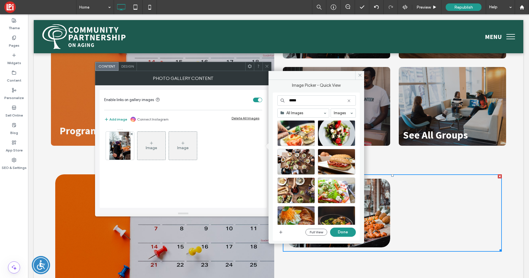
scroll to position [187, 0]
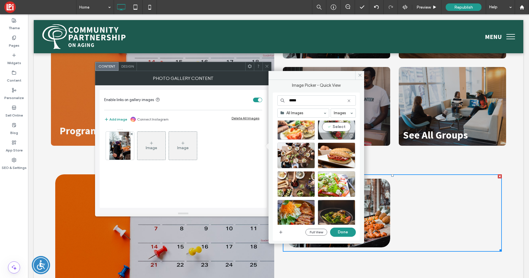
type input "*****"
click at [338, 132] on div "Select" at bounding box center [337, 127] width 38 height 26
click at [341, 231] on button "Done" at bounding box center [343, 232] width 26 height 9
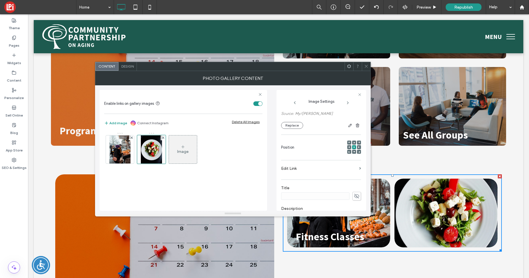
scroll to position [67, 0]
click at [352, 184] on span at bounding box center [356, 183] width 9 height 9
click at [324, 183] on input at bounding box center [315, 183] width 68 height 7
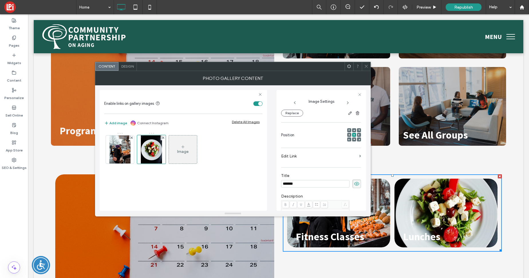
type input "*******"
click at [338, 174] on label "Title" at bounding box center [321, 176] width 80 height 6
click at [172, 150] on div "Image" at bounding box center [183, 149] width 28 height 27
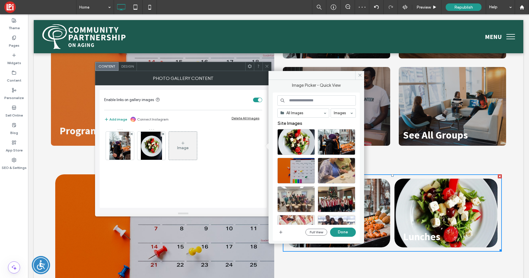
click at [299, 100] on input at bounding box center [316, 100] width 78 height 10
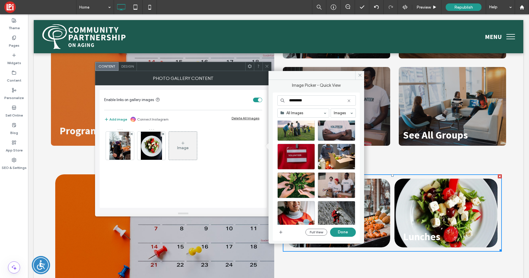
scroll to position [114, 0]
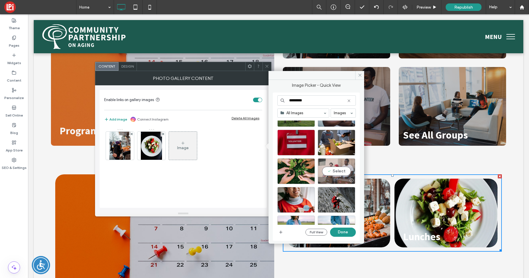
type input "*********"
click at [334, 171] on div "Select" at bounding box center [337, 171] width 38 height 26
click at [348, 231] on button "Done" at bounding box center [343, 232] width 26 height 9
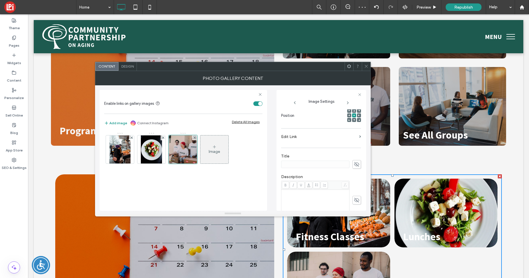
scroll to position [96, 0]
drag, startPoint x: 354, startPoint y: 158, endPoint x: 317, endPoint y: 158, distance: 36.6
click at [354, 158] on span at bounding box center [356, 155] width 9 height 9
click at [311, 155] on input at bounding box center [315, 154] width 68 height 7
type input "*********"
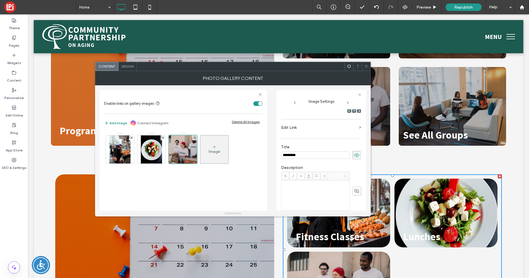
click at [303, 131] on label "Edit Link" at bounding box center [319, 127] width 76 height 11
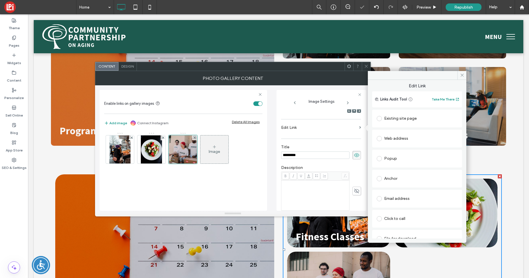
click at [380, 122] on div at bounding box center [380, 118] width 7 height 9
click at [380, 120] on span at bounding box center [379, 118] width 5 height 5
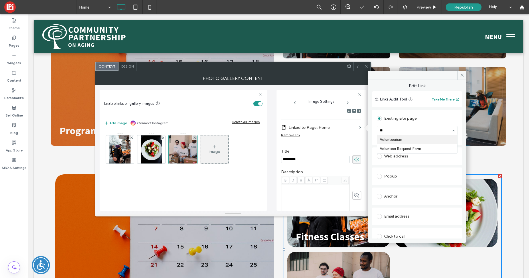
type input "***"
drag, startPoint x: 463, startPoint y: 76, endPoint x: 433, endPoint y: 64, distance: 32.7
click at [463, 76] on icon at bounding box center [462, 75] width 4 height 4
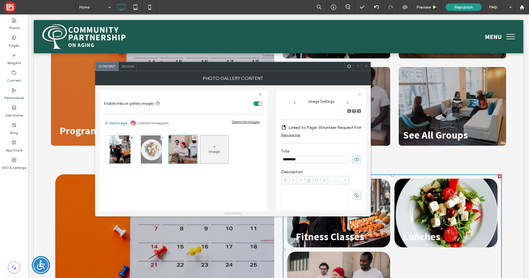
click at [148, 146] on img at bounding box center [151, 149] width 21 height 28
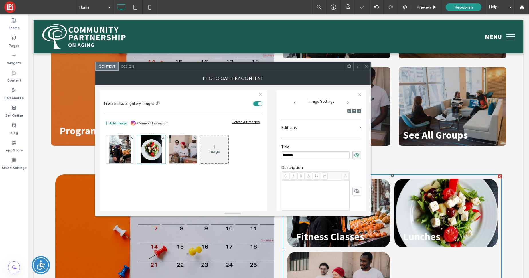
click at [295, 128] on label "Edit Link" at bounding box center [319, 127] width 76 height 11
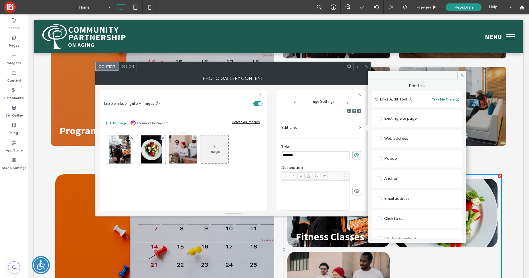
click at [380, 120] on span at bounding box center [379, 118] width 5 height 5
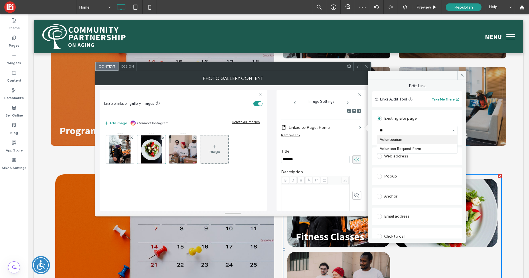
type input "*"
drag, startPoint x: 461, startPoint y: 77, endPoint x: 354, endPoint y: 82, distance: 106.9
click at [461, 77] on icon at bounding box center [462, 75] width 4 height 4
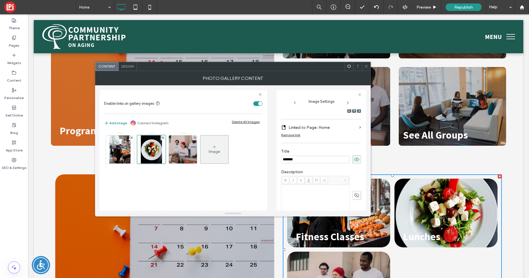
drag, startPoint x: 222, startPoint y: 157, endPoint x: 218, endPoint y: 157, distance: 4.6
click at [222, 158] on div "Image" at bounding box center [214, 149] width 28 height 27
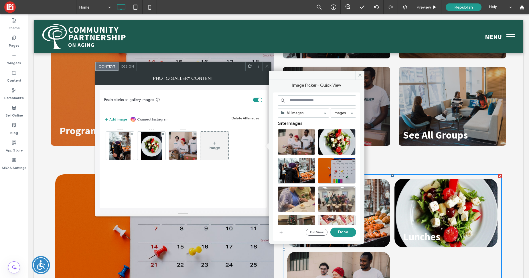
click at [304, 102] on input at bounding box center [317, 100] width 78 height 10
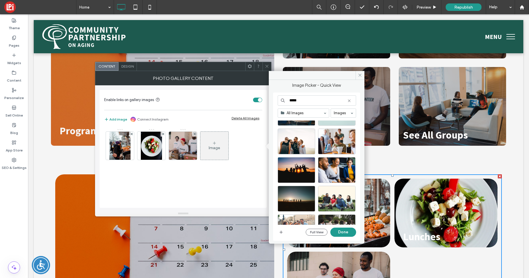
scroll to position [259, 0]
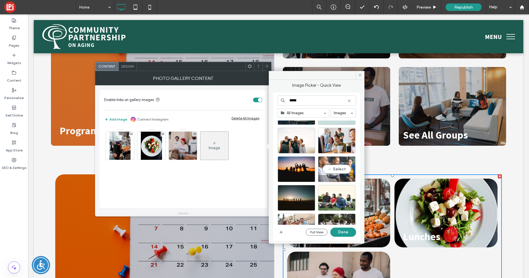
type input "*****"
click at [336, 171] on div "Select" at bounding box center [337, 169] width 38 height 26
click at [345, 231] on button "Done" at bounding box center [343, 232] width 26 height 9
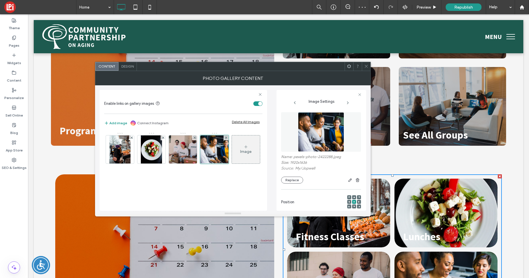
scroll to position [61, 0]
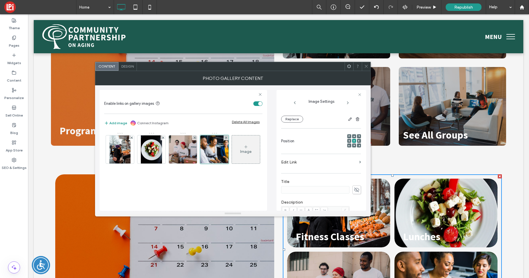
drag, startPoint x: 352, startPoint y: 189, endPoint x: 305, endPoint y: 190, distance: 46.7
click at [354, 189] on icon at bounding box center [357, 190] width 6 height 6
click at [305, 190] on input at bounding box center [315, 189] width 68 height 7
type input "**********"
click at [299, 163] on label "Edit Link" at bounding box center [319, 162] width 76 height 11
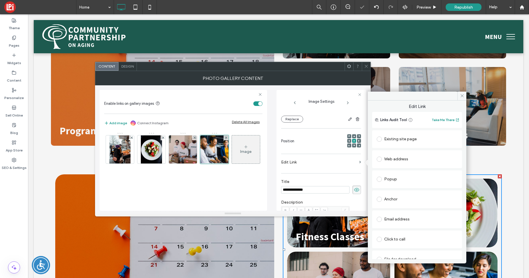
click at [380, 140] on span at bounding box center [379, 139] width 5 height 5
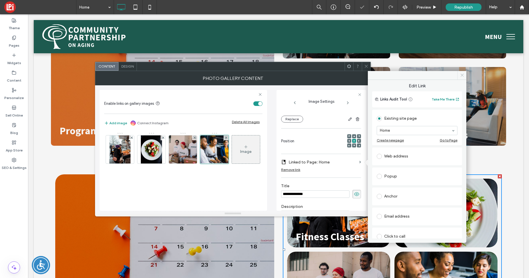
click at [463, 77] on icon at bounding box center [462, 75] width 4 height 4
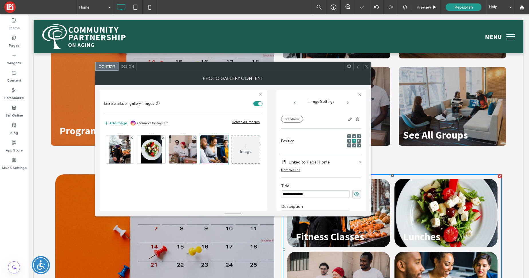
click at [368, 65] on icon at bounding box center [366, 66] width 4 height 4
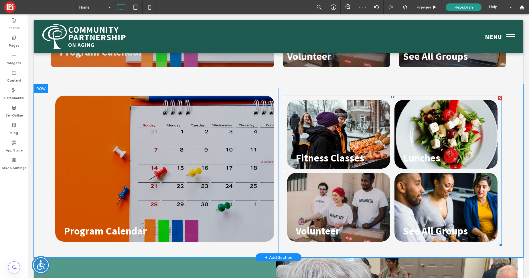
scroll to position [928, 0]
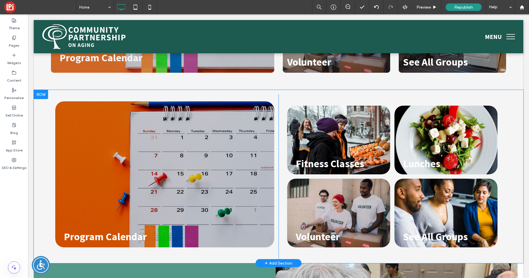
click at [280, 129] on div "Click To Paste Fitness Classes Button Lunches Button Volunteer Button See All G…" at bounding box center [393, 176] width 228 height 165
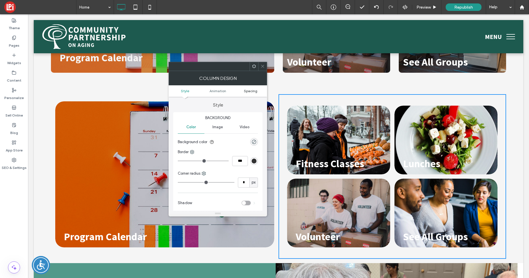
click at [252, 92] on span "Spacing" at bounding box center [250, 91] width 13 height 4
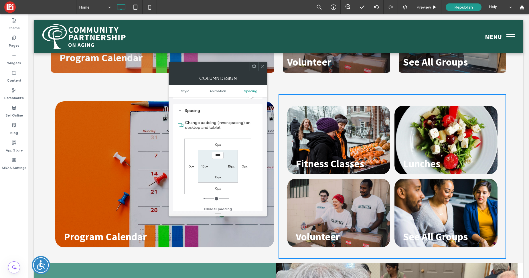
scroll to position [134, 0]
click at [204, 164] on label "15px" at bounding box center [204, 163] width 7 height 4
type input "*"
type input "***"
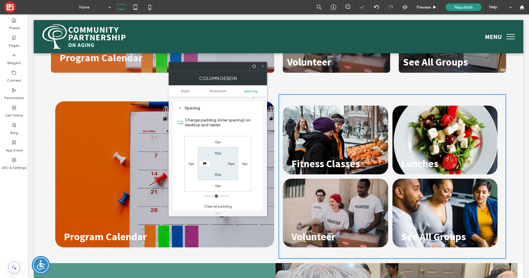
click at [219, 163] on section "15px 15px 15px ***" at bounding box center [218, 163] width 40 height 33
click at [263, 65] on icon at bounding box center [263, 66] width 4 height 4
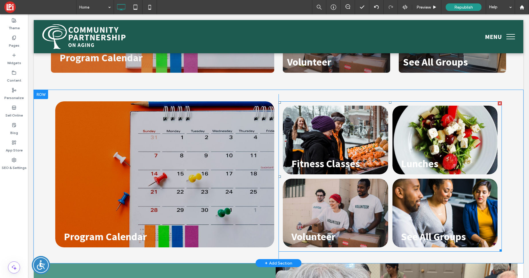
click at [315, 158] on link at bounding box center [336, 140] width 112 height 73
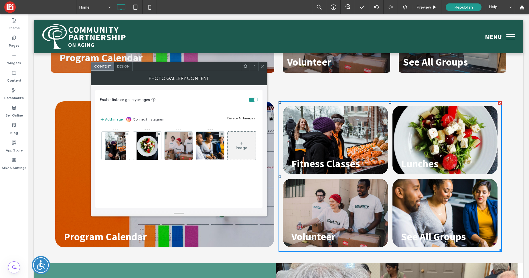
click at [127, 68] on span "Design" at bounding box center [123, 66] width 12 height 4
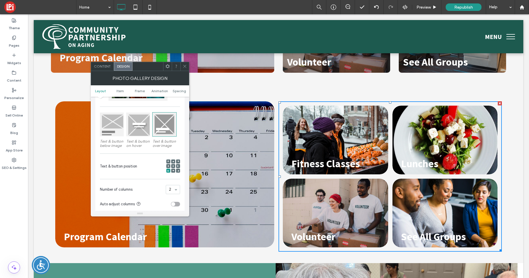
scroll to position [75, 0]
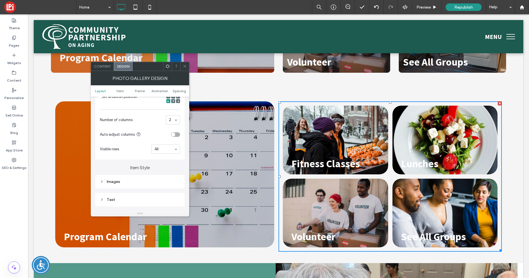
click at [110, 183] on div "Images" at bounding box center [140, 181] width 80 height 5
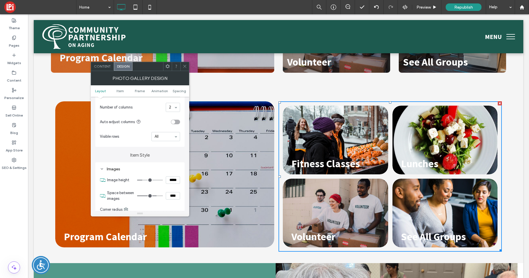
scroll to position [153, 0]
drag, startPoint x: 172, startPoint y: 179, endPoint x: 167, endPoint y: 194, distance: 15.9
click at [172, 179] on input "*****" at bounding box center [173, 179] width 14 height 7
type input "*****"
type input "***"
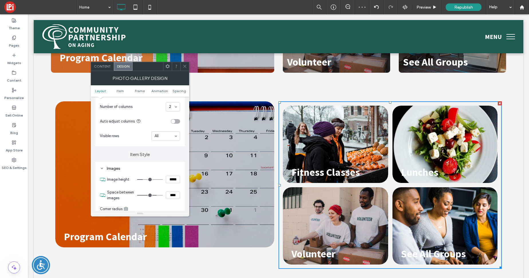
drag, startPoint x: 185, startPoint y: 63, endPoint x: 187, endPoint y: 69, distance: 6.0
click at [185, 63] on span at bounding box center [185, 66] width 4 height 9
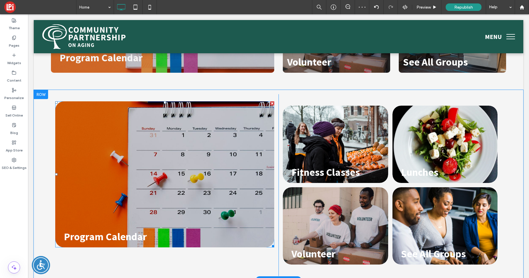
click at [245, 132] on link at bounding box center [165, 174] width 232 height 155
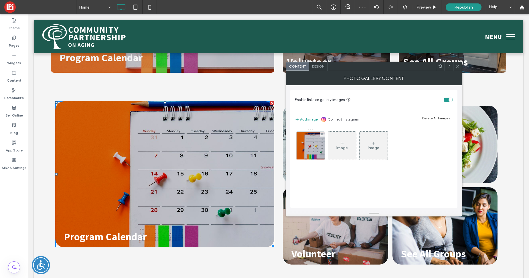
click at [320, 66] on span "Design" at bounding box center [318, 66] width 12 height 4
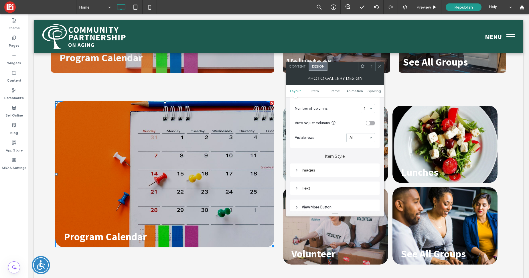
scroll to position [155, 0]
click at [309, 169] on div "Images" at bounding box center [335, 167] width 80 height 8
click at [367, 178] on input "*****" at bounding box center [368, 177] width 14 height 7
type input "*****"
type input "***"
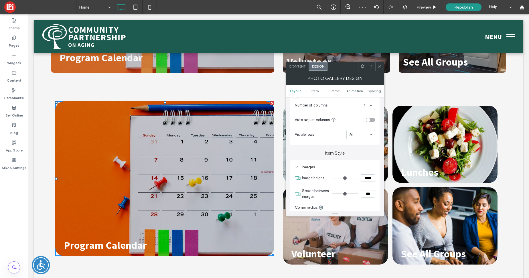
type input "*****"
type input "***"
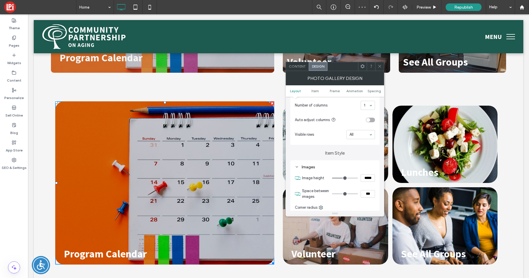
click at [381, 64] on icon at bounding box center [380, 66] width 4 height 4
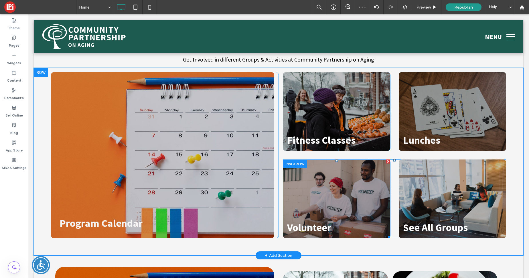
scroll to position [719, 0]
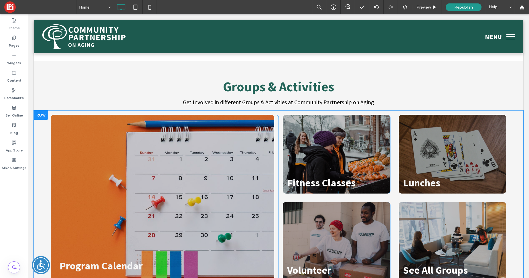
click at [44, 111] on div at bounding box center [41, 115] width 14 height 9
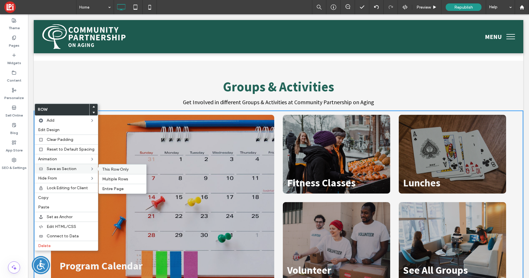
click at [117, 170] on span "This Row Only" at bounding box center [115, 169] width 26 height 5
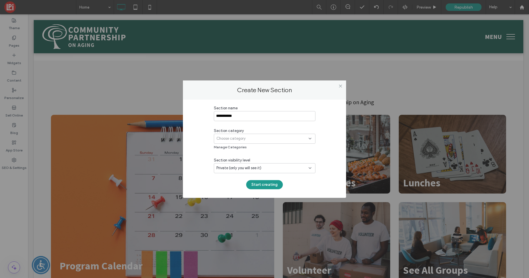
type input "**********"
click at [225, 136] on span "Choose category" at bounding box center [230, 139] width 29 height 6
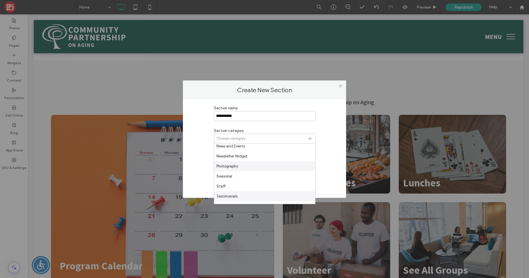
scroll to position [88, 0]
click at [234, 162] on span "Photography" at bounding box center [227, 161] width 22 height 6
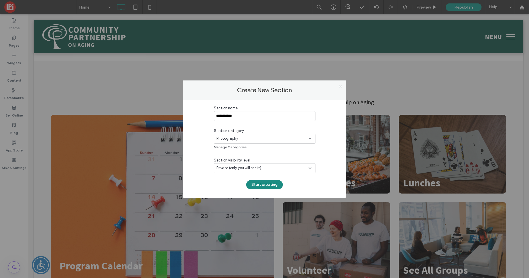
click at [260, 183] on button "Start creating" at bounding box center [264, 184] width 37 height 9
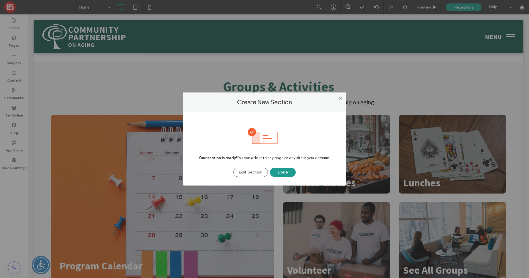
drag, startPoint x: 278, startPoint y: 174, endPoint x: 292, endPoint y: 149, distance: 28.8
click at [278, 174] on button "Done" at bounding box center [283, 172] width 26 height 9
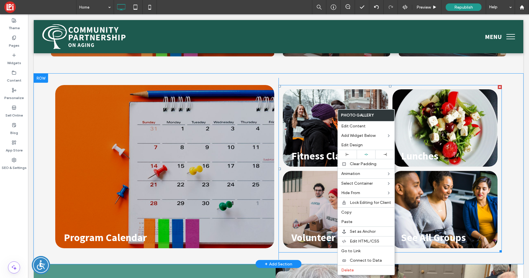
scroll to position [944, 0]
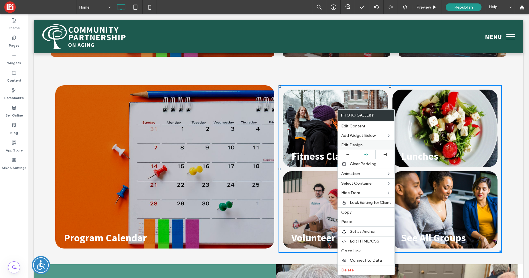
click at [357, 144] on span "Edit Design" at bounding box center [351, 145] width 21 height 5
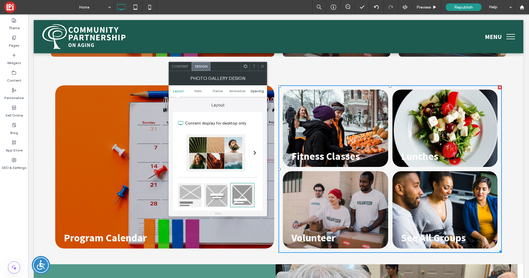
click at [256, 91] on span "Spacing" at bounding box center [256, 91] width 13 height 4
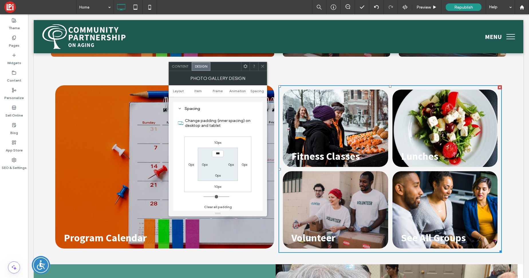
scroll to position [306, 0]
click at [217, 143] on label "10px" at bounding box center [217, 142] width 7 height 4
type input "**"
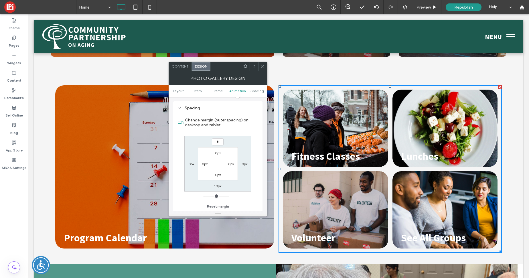
type input "*"
type input "***"
click at [218, 185] on label "10px" at bounding box center [217, 186] width 7 height 4
type input "**"
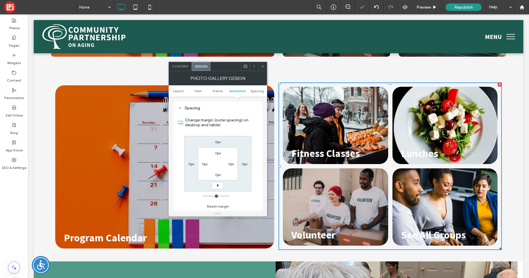
type input "*"
type input "***"
click at [218, 163] on section "0px 0px 0px 0px" at bounding box center [218, 163] width 40 height 33
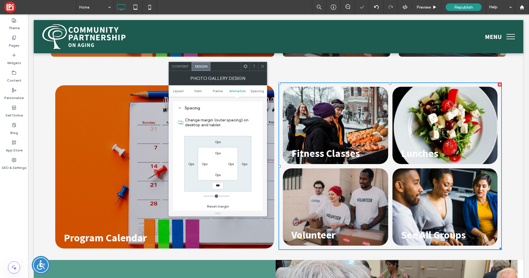
drag, startPoint x: 263, startPoint y: 64, endPoint x: 266, endPoint y: 105, distance: 40.8
click at [262, 64] on icon at bounding box center [263, 66] width 4 height 4
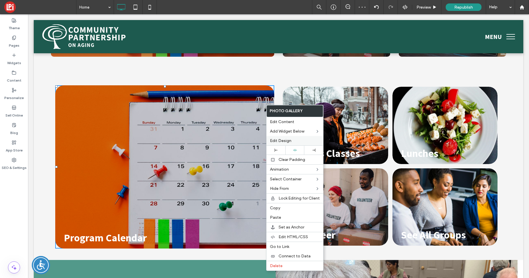
click at [282, 143] on div "Edit Design" at bounding box center [295, 140] width 57 height 9
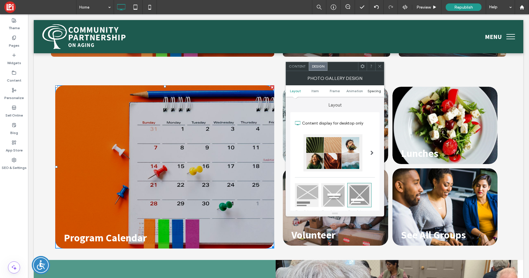
click at [373, 91] on span "Spacing" at bounding box center [374, 91] width 13 height 4
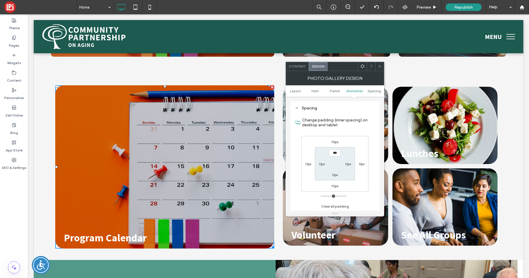
click at [333, 145] on div "10px 0px 10px 0px *** 0px 0px 0px" at bounding box center [334, 164] width 67 height 56
click at [335, 141] on label "10px" at bounding box center [334, 142] width 7 height 4
type input "**"
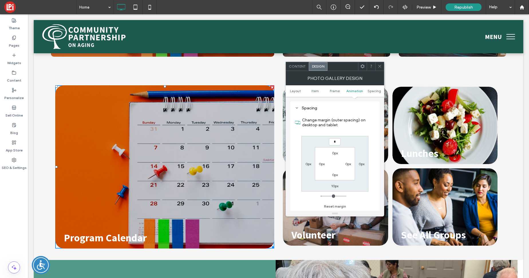
type input "*"
type input "***"
click at [334, 187] on label "10px" at bounding box center [334, 186] width 7 height 4
type input "**"
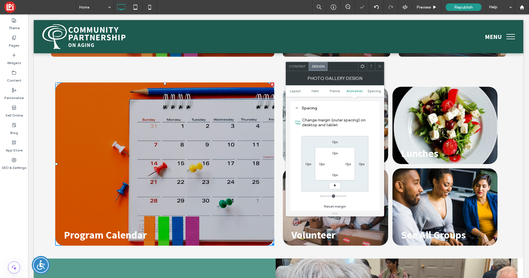
type input "*"
type input "***"
click at [337, 163] on section "0px 0px 0px 0px" at bounding box center [335, 163] width 40 height 33
drag, startPoint x: 379, startPoint y: 67, endPoint x: 320, endPoint y: 129, distance: 86.3
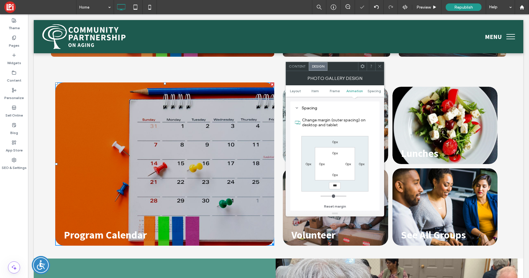
click at [379, 67] on use at bounding box center [379, 66] width 3 height 3
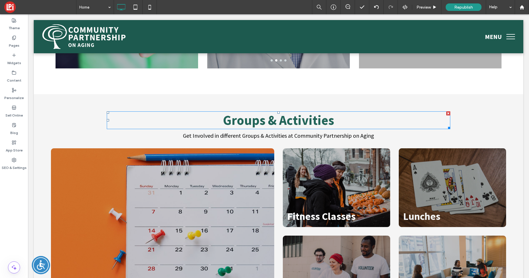
scroll to position [678, 0]
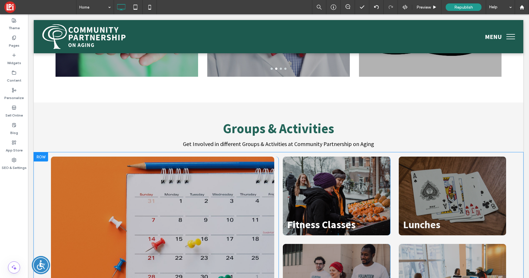
click at [42, 152] on div at bounding box center [41, 156] width 14 height 9
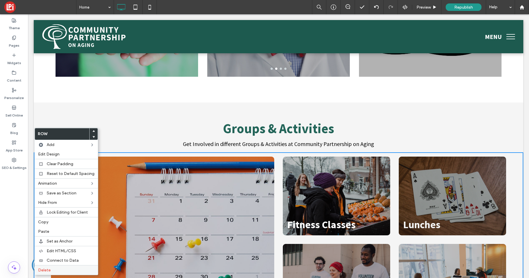
click at [50, 270] on label "Delete" at bounding box center [66, 270] width 56 height 5
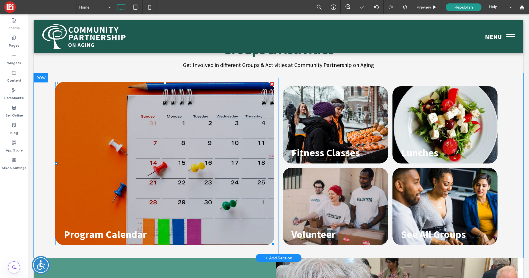
scroll to position [764, 0]
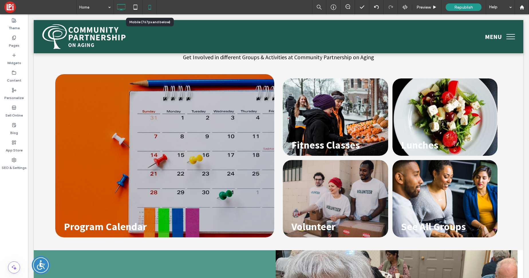
click at [152, 10] on icon at bounding box center [149, 6] width 11 height 11
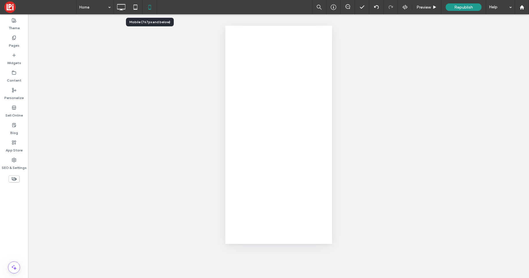
scroll to position [0, 0]
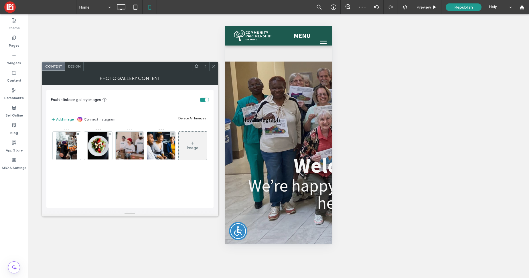
click at [70, 65] on span "Design" at bounding box center [74, 66] width 12 height 4
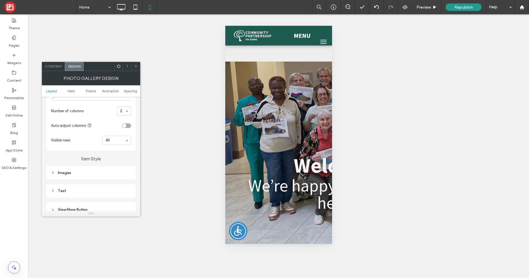
scroll to position [153, 0]
click at [66, 174] on div "Images" at bounding box center [90, 168] width 89 height 13
click at [72, 169] on div "Images" at bounding box center [91, 168] width 80 height 5
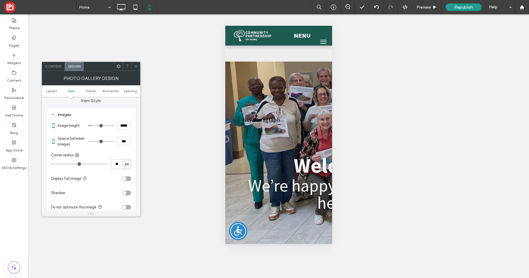
scroll to position [208, 0]
click at [123, 140] on input "***" at bounding box center [124, 140] width 14 height 7
type input "***"
type input "*"
drag, startPoint x: 138, startPoint y: 66, endPoint x: 129, endPoint y: 62, distance: 9.9
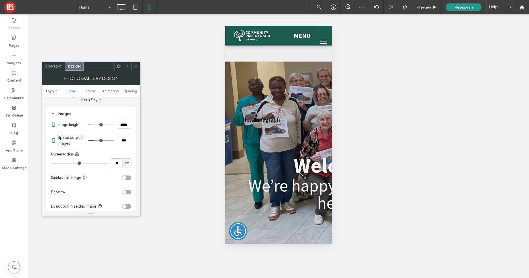
click at [138, 66] on div at bounding box center [135, 66] width 9 height 9
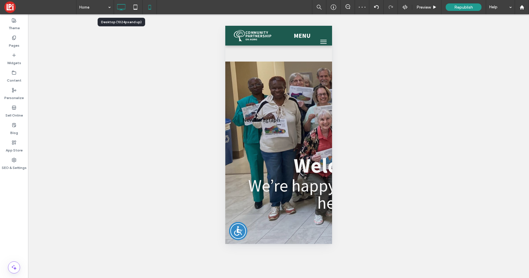
click at [117, 4] on icon at bounding box center [120, 6] width 11 height 11
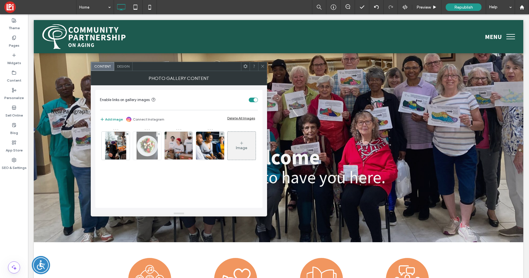
click at [144, 151] on img at bounding box center [147, 146] width 21 height 28
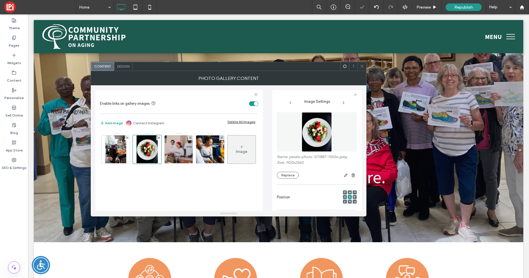
scroll to position [0, 0]
click at [344, 176] on icon "button" at bounding box center [346, 175] width 5 height 5
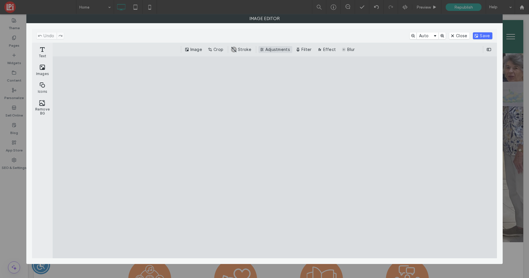
click at [268, 52] on button "Adjustments" at bounding box center [276, 49] width 34 height 7
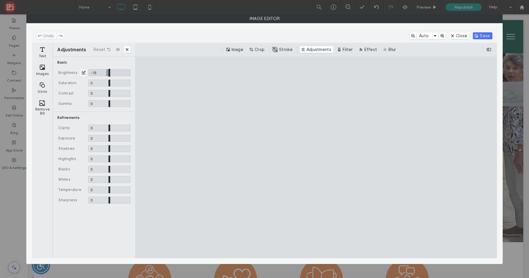
drag, startPoint x: 109, startPoint y: 74, endPoint x: 106, endPoint y: 75, distance: 3.4
click at [106, 75] on input "CE.SDK" at bounding box center [109, 72] width 42 height 7
type input "*****"
drag, startPoint x: 478, startPoint y: 35, endPoint x: 505, endPoint y: 229, distance: 195.3
click at [478, 35] on button "Save" at bounding box center [482, 35] width 19 height 7
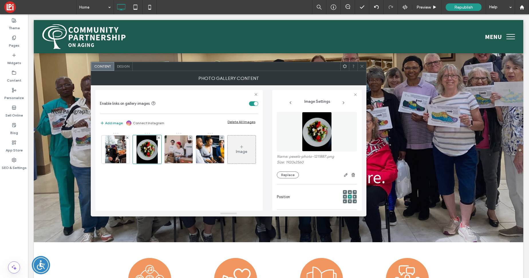
click at [362, 66] on use at bounding box center [361, 66] width 3 height 3
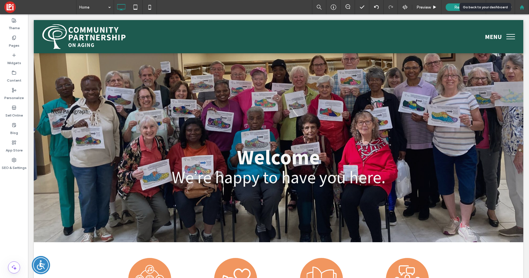
drag, startPoint x: 524, startPoint y: 5, endPoint x: 523, endPoint y: 8, distance: 3.2
click at [523, 5] on icon at bounding box center [522, 7] width 5 height 5
